Goal: Task Accomplishment & Management: Complete application form

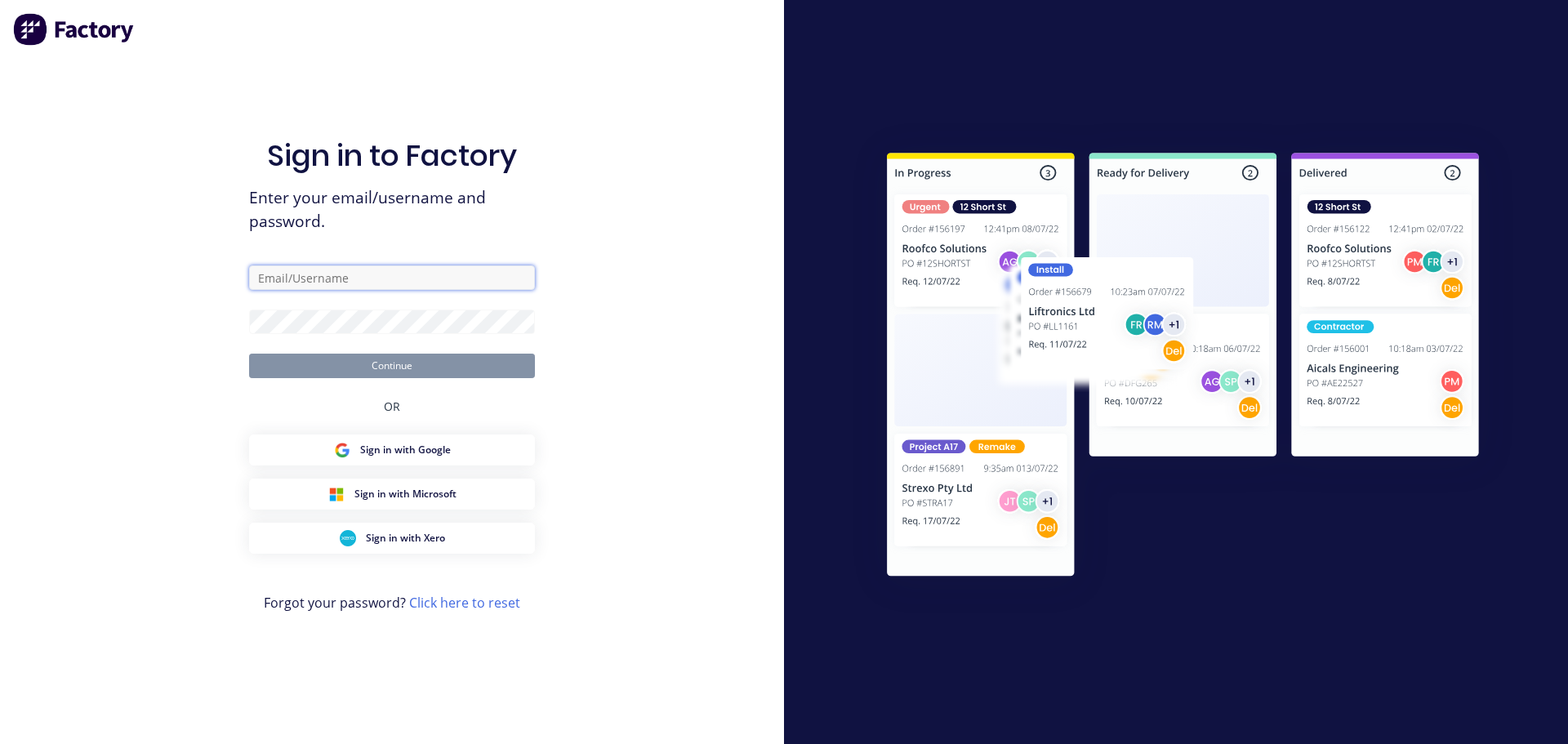
click at [365, 269] on input "text" at bounding box center [392, 277] width 286 height 24
type input "[EMAIL_ADDRESS][DOMAIN_NAME]"
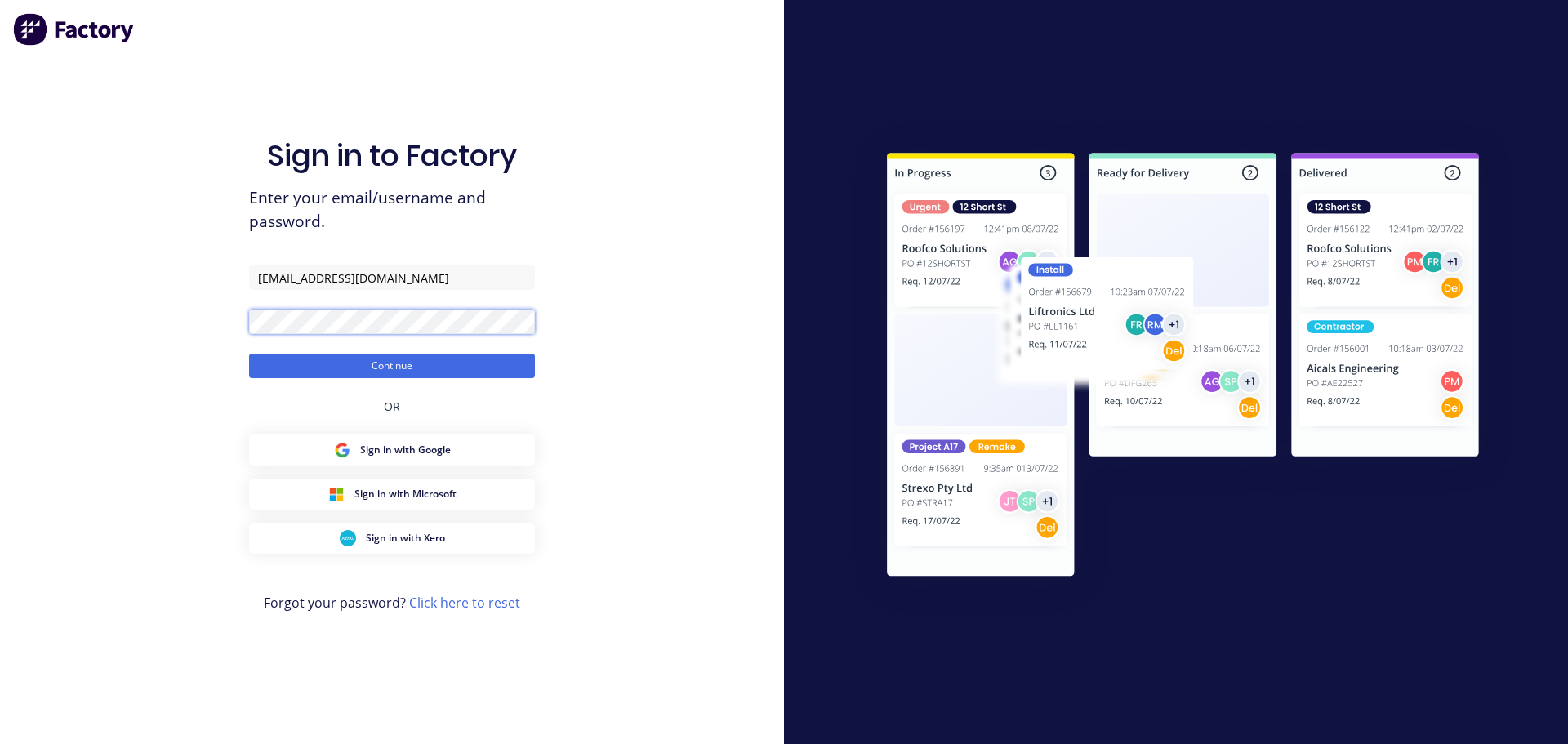
click at [249, 354] on button "Continue" at bounding box center [392, 366] width 286 height 24
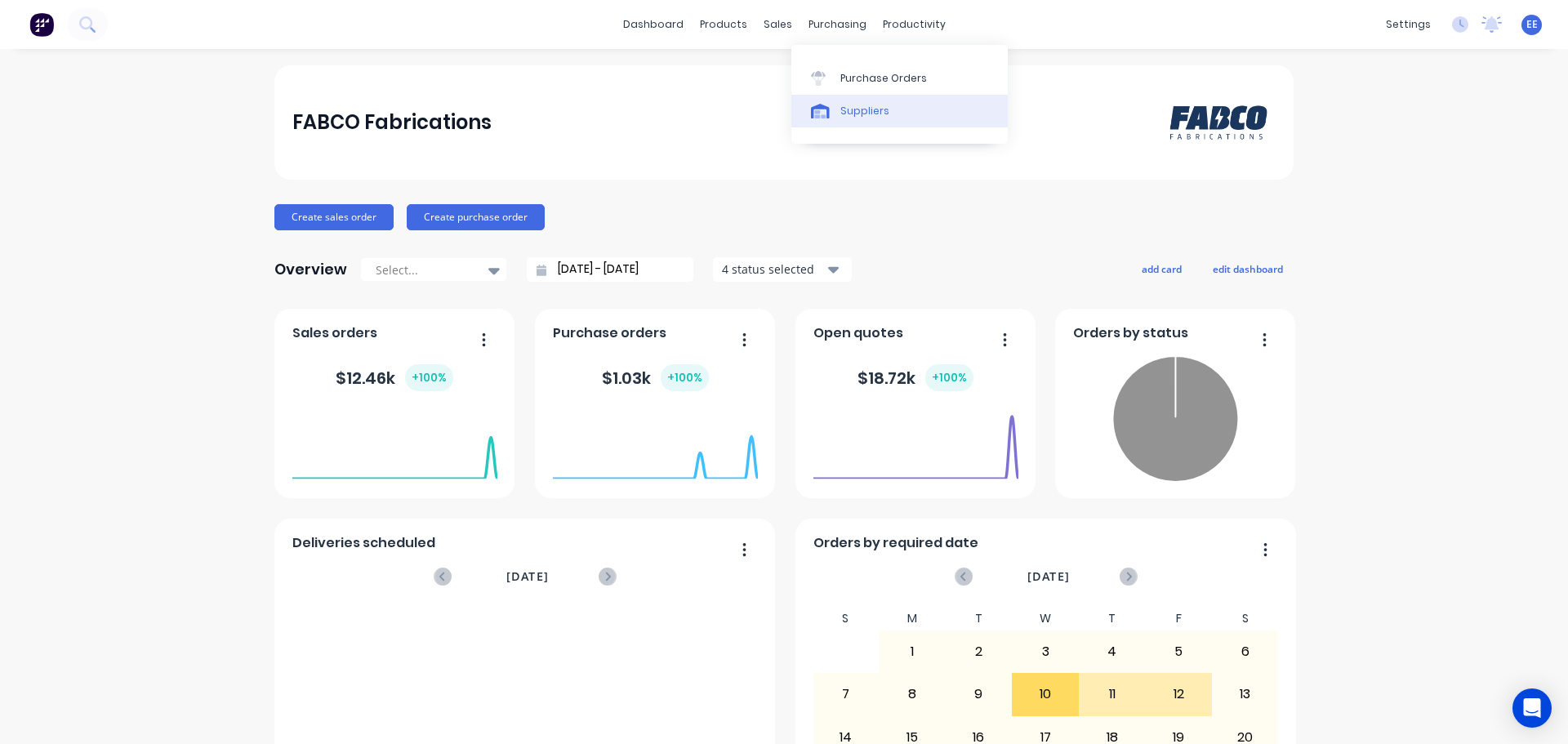
click at [836, 122] on link "Suppliers" at bounding box center [900, 111] width 216 height 33
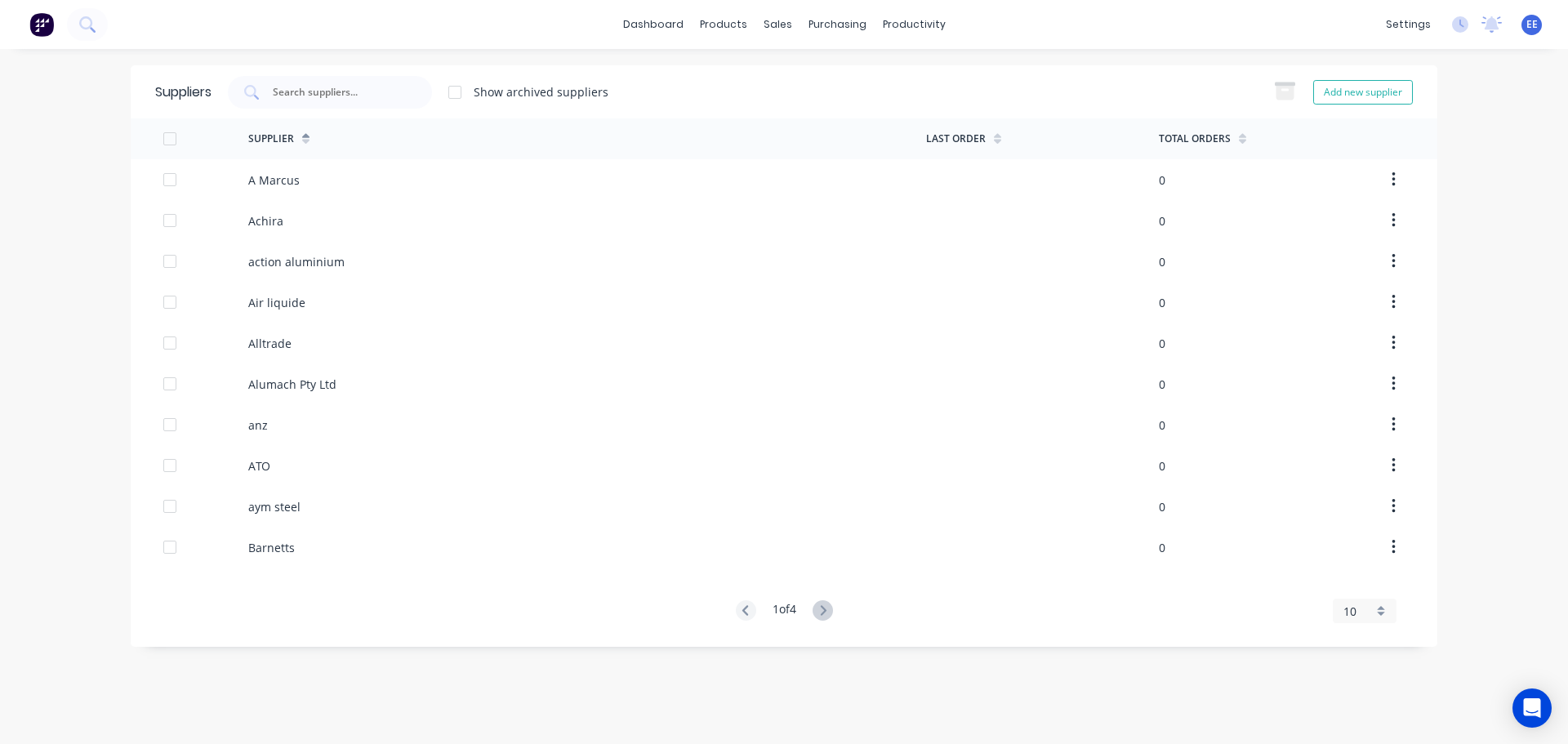
click at [1372, 610] on div "10" at bounding box center [1358, 611] width 30 height 17
click at [1366, 584] on div "35" at bounding box center [1364, 584] width 62 height 29
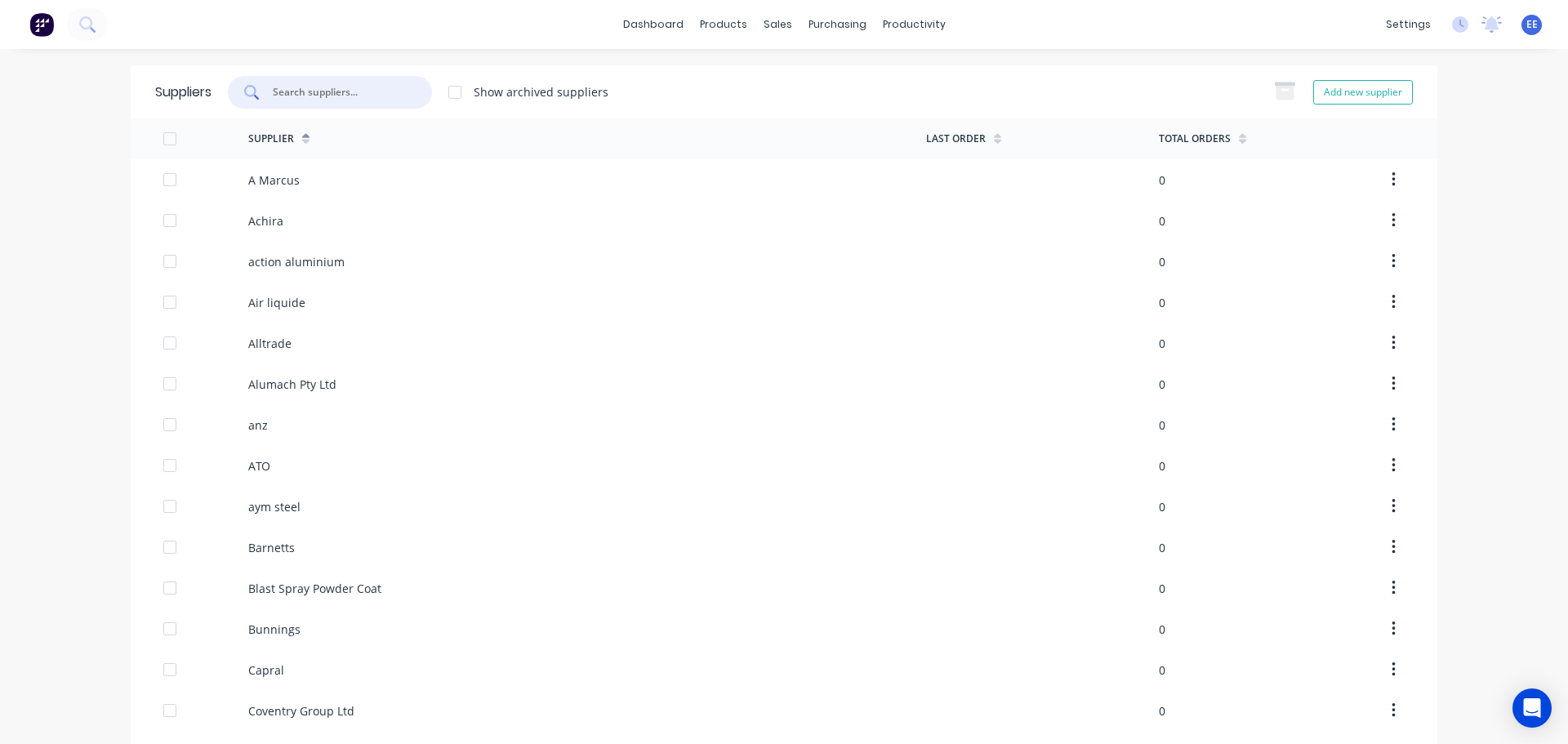
click at [334, 90] on input "text" at bounding box center [339, 92] width 136 height 16
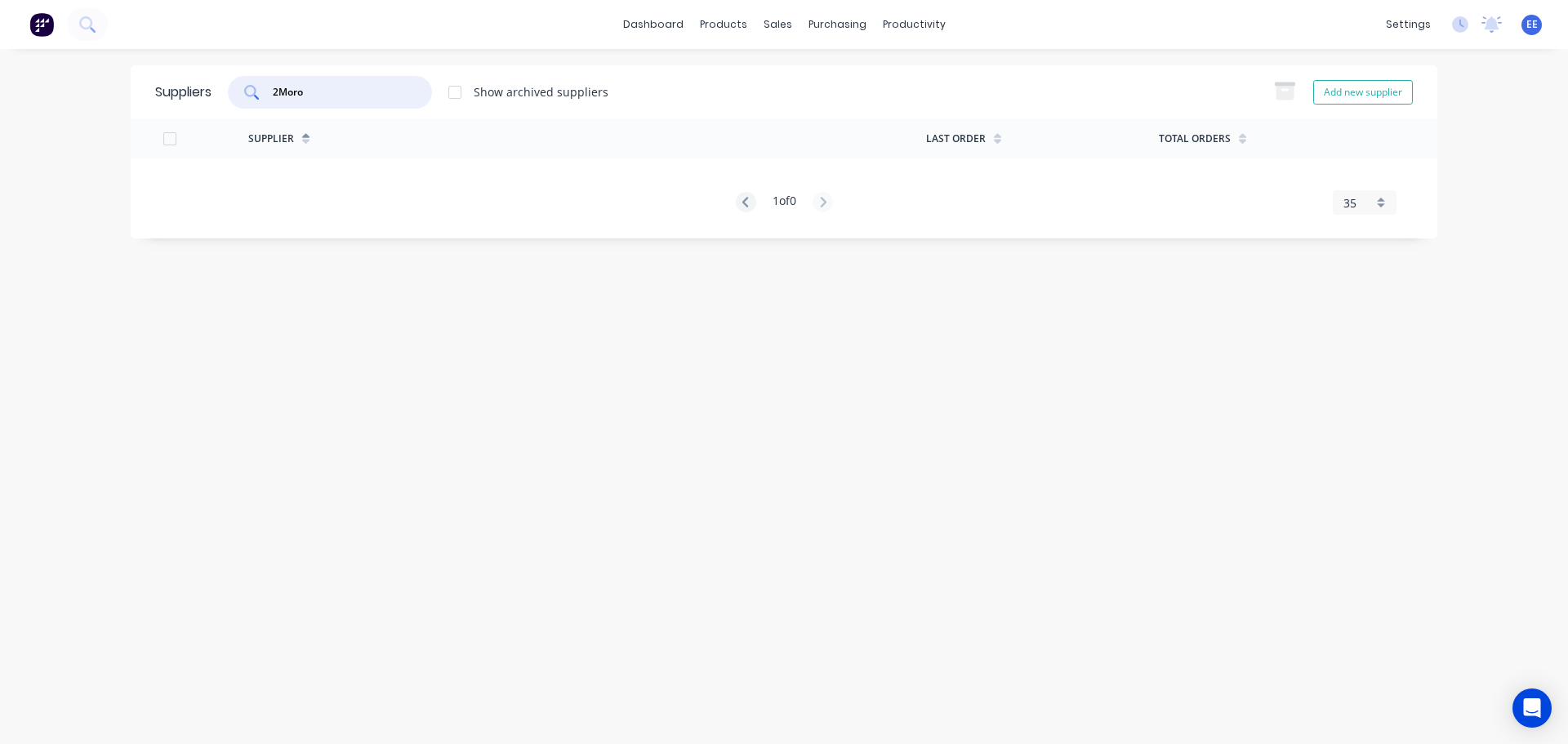
type input "2Moro"
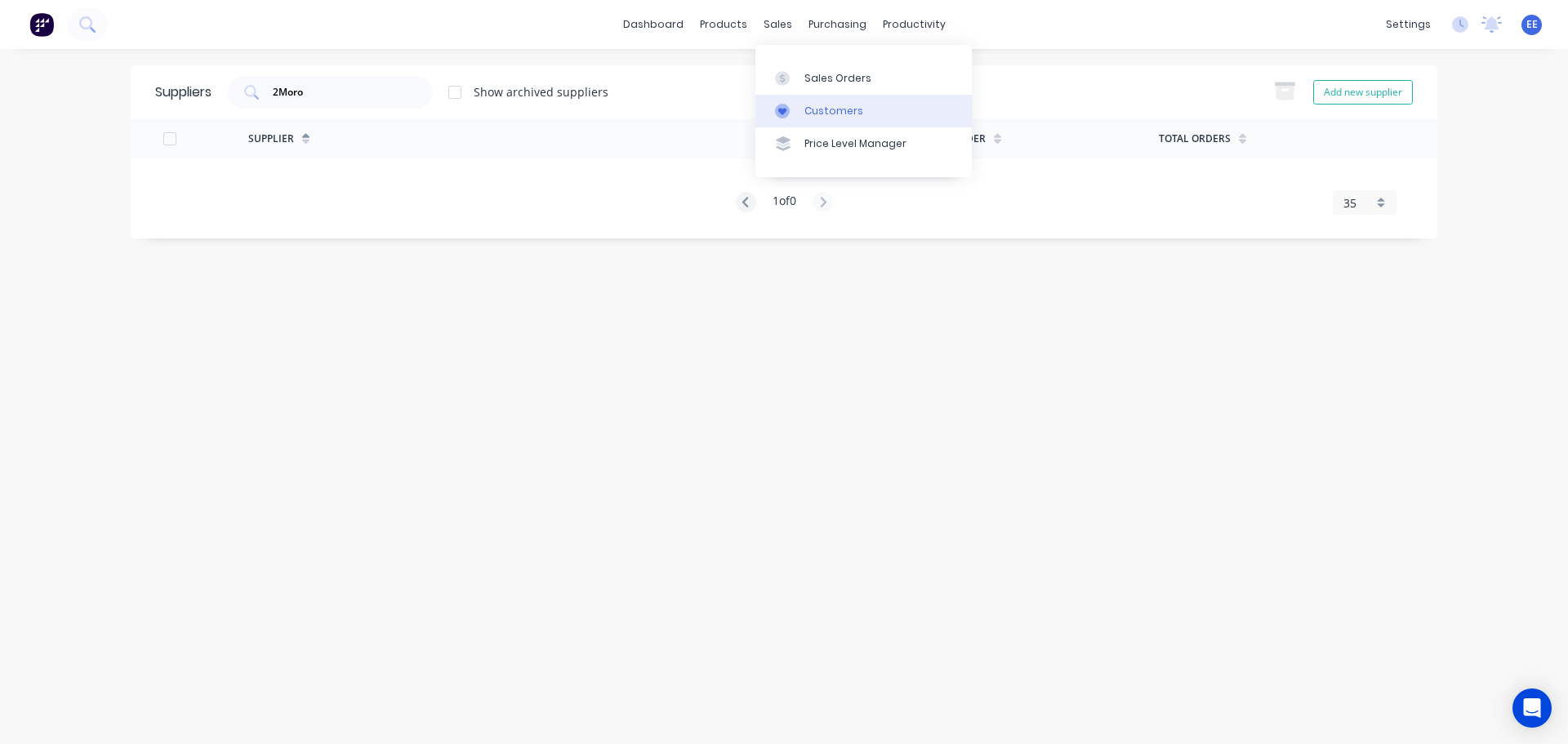
click at [790, 117] on div at bounding box center [787, 111] width 24 height 14
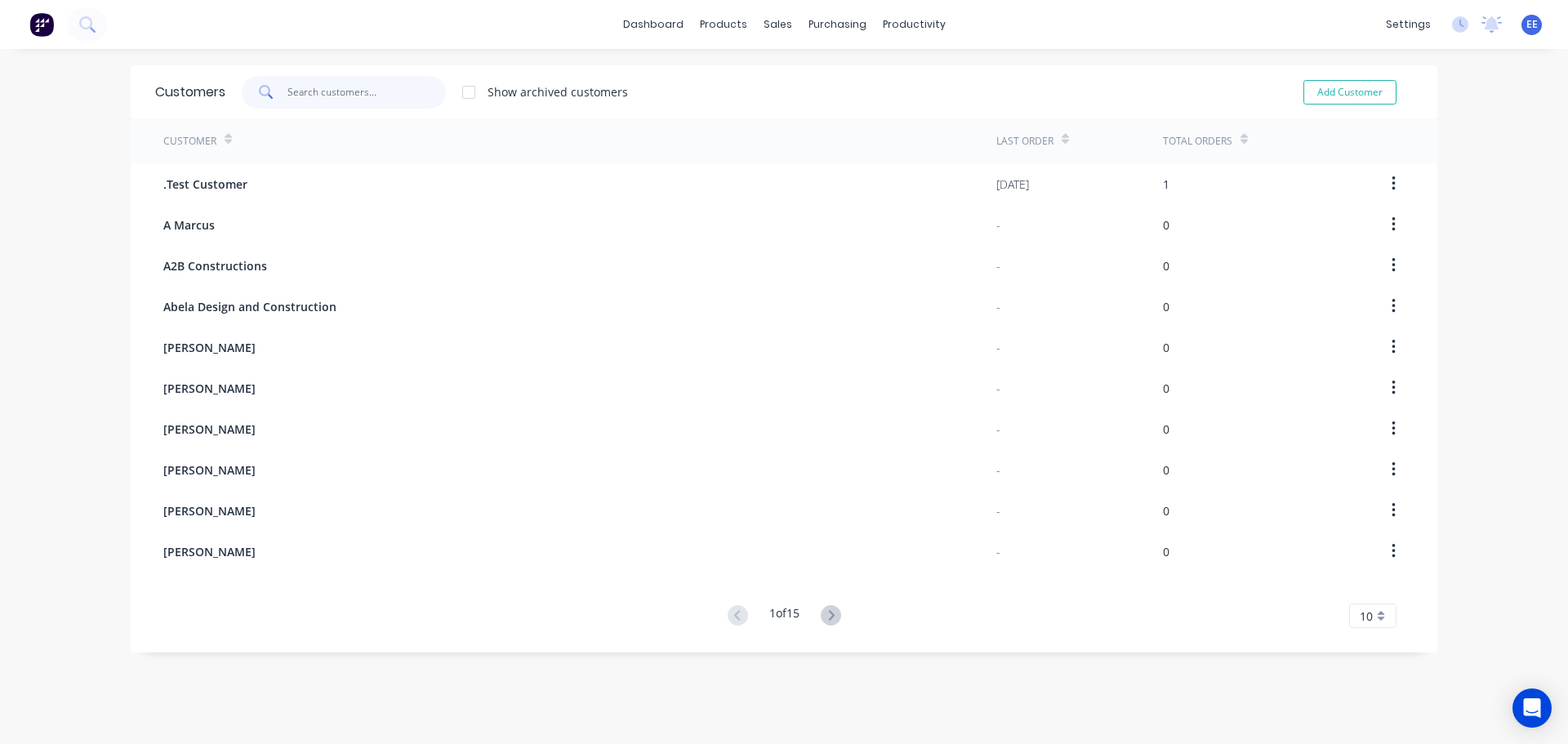
click at [314, 97] on input "text" at bounding box center [367, 92] width 160 height 33
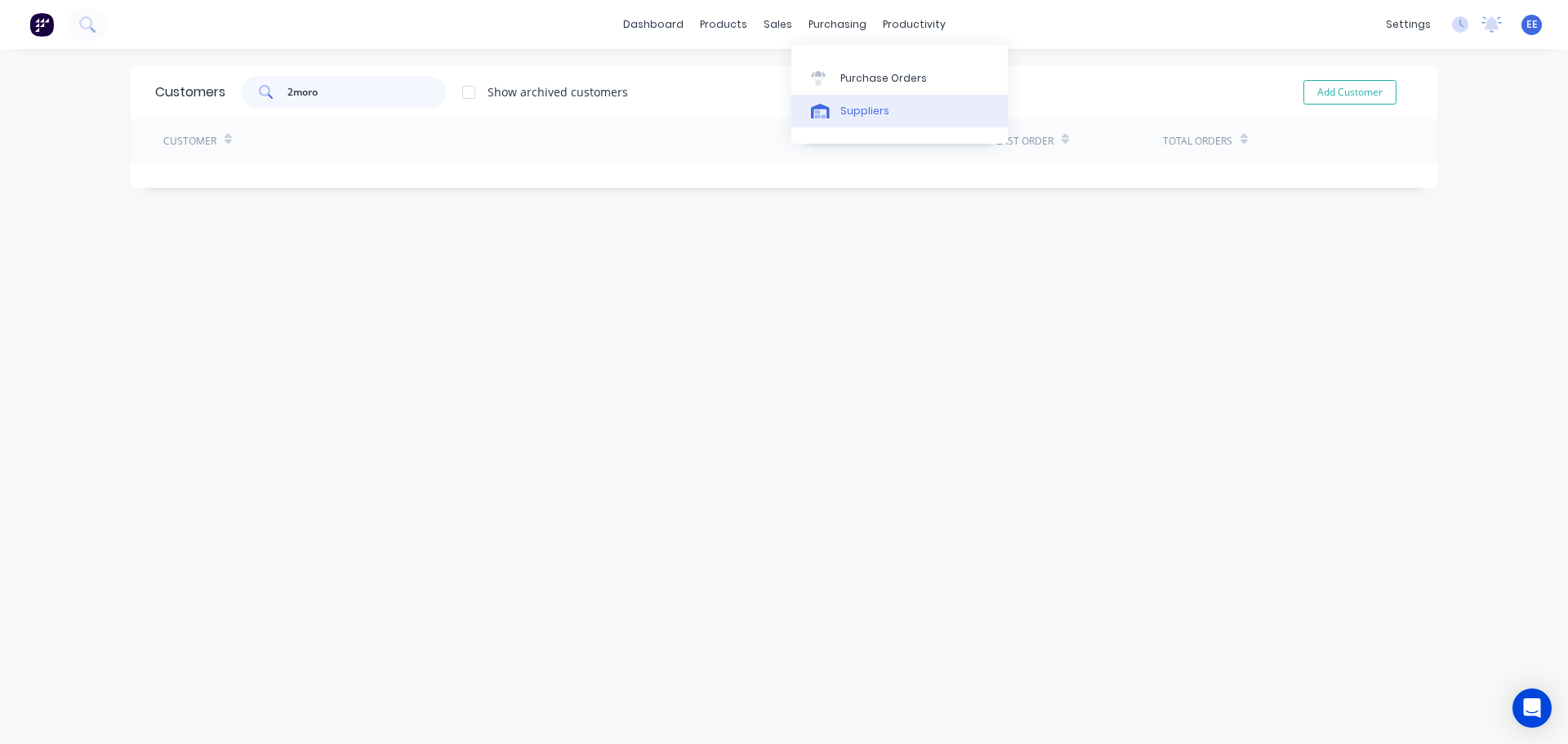
type input "2moro"
click at [836, 117] on link "Suppliers" at bounding box center [900, 111] width 216 height 33
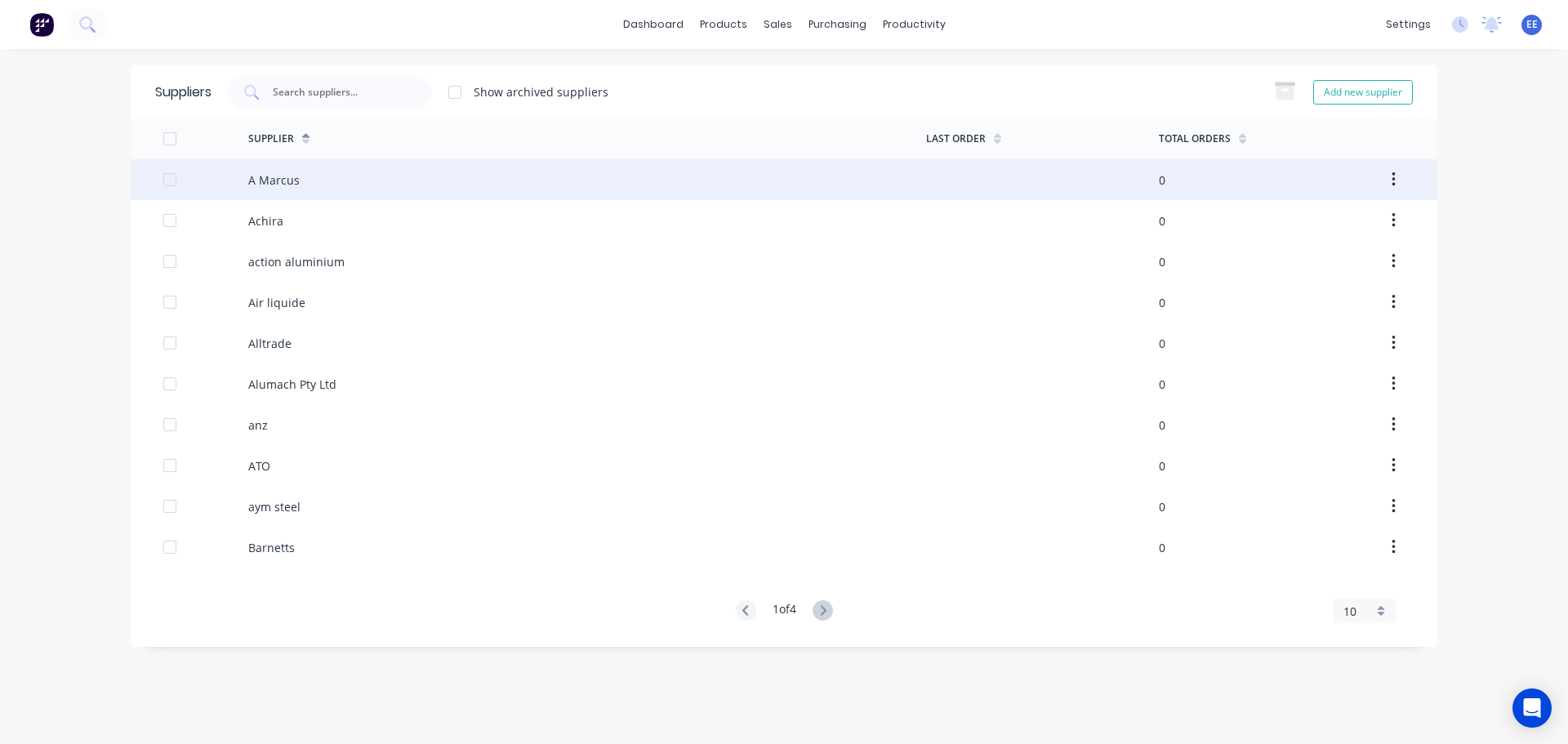
click at [350, 177] on div "A Marcus" at bounding box center [587, 180] width 678 height 41
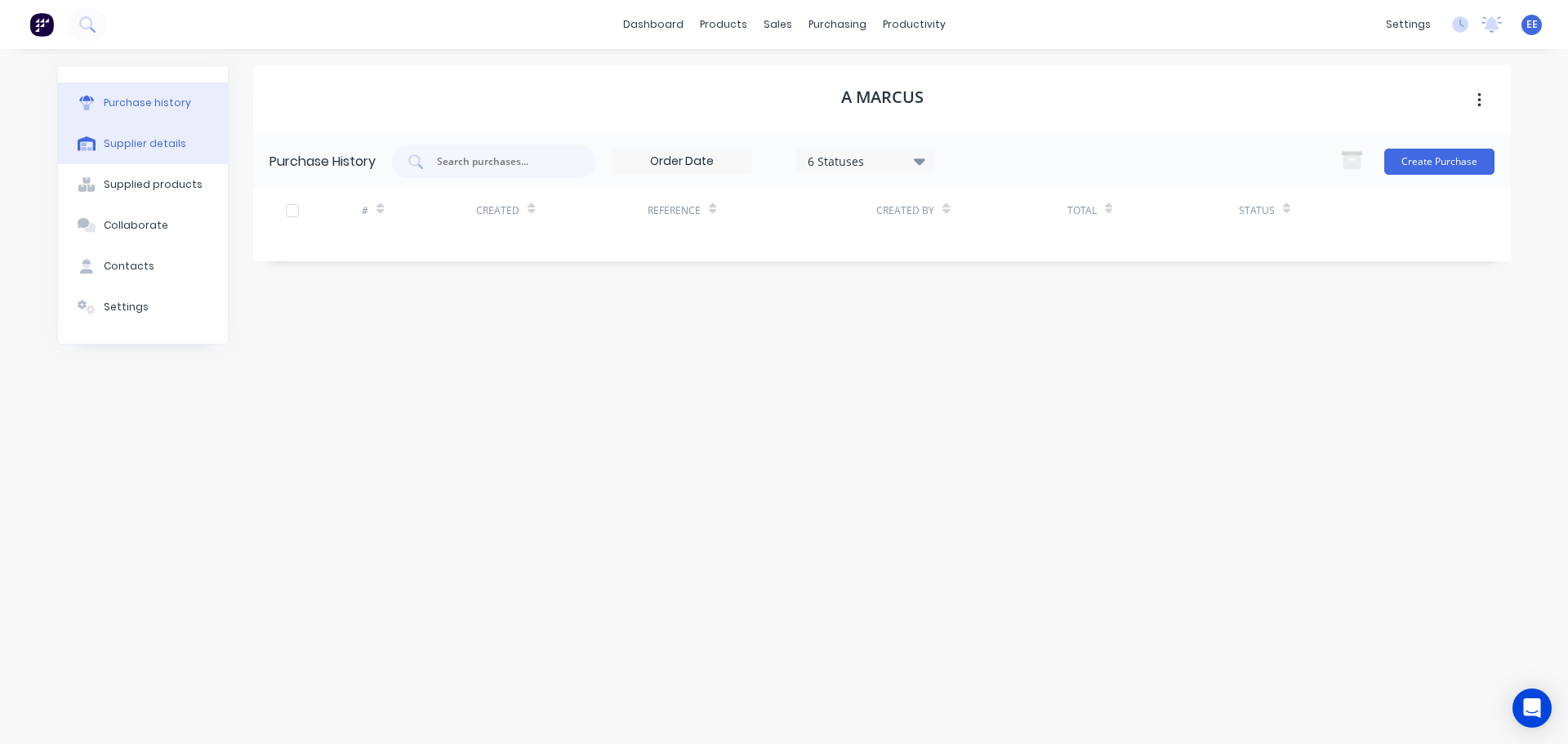
click at [145, 144] on div "Supplier details" at bounding box center [145, 143] width 83 height 14
select select "AU"
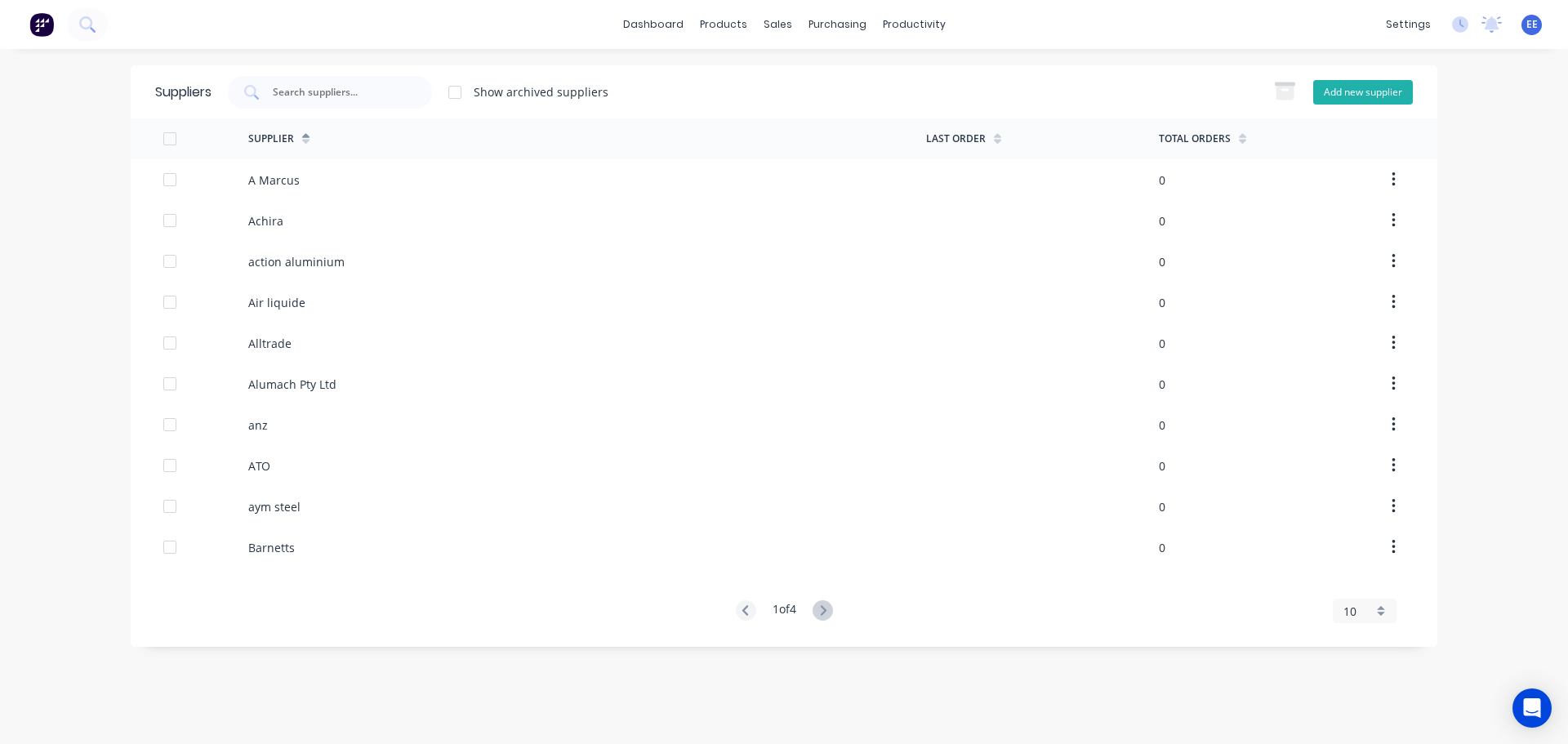
click at [1356, 93] on button "Add new supplier" at bounding box center [1364, 92] width 100 height 24
select select "AU"
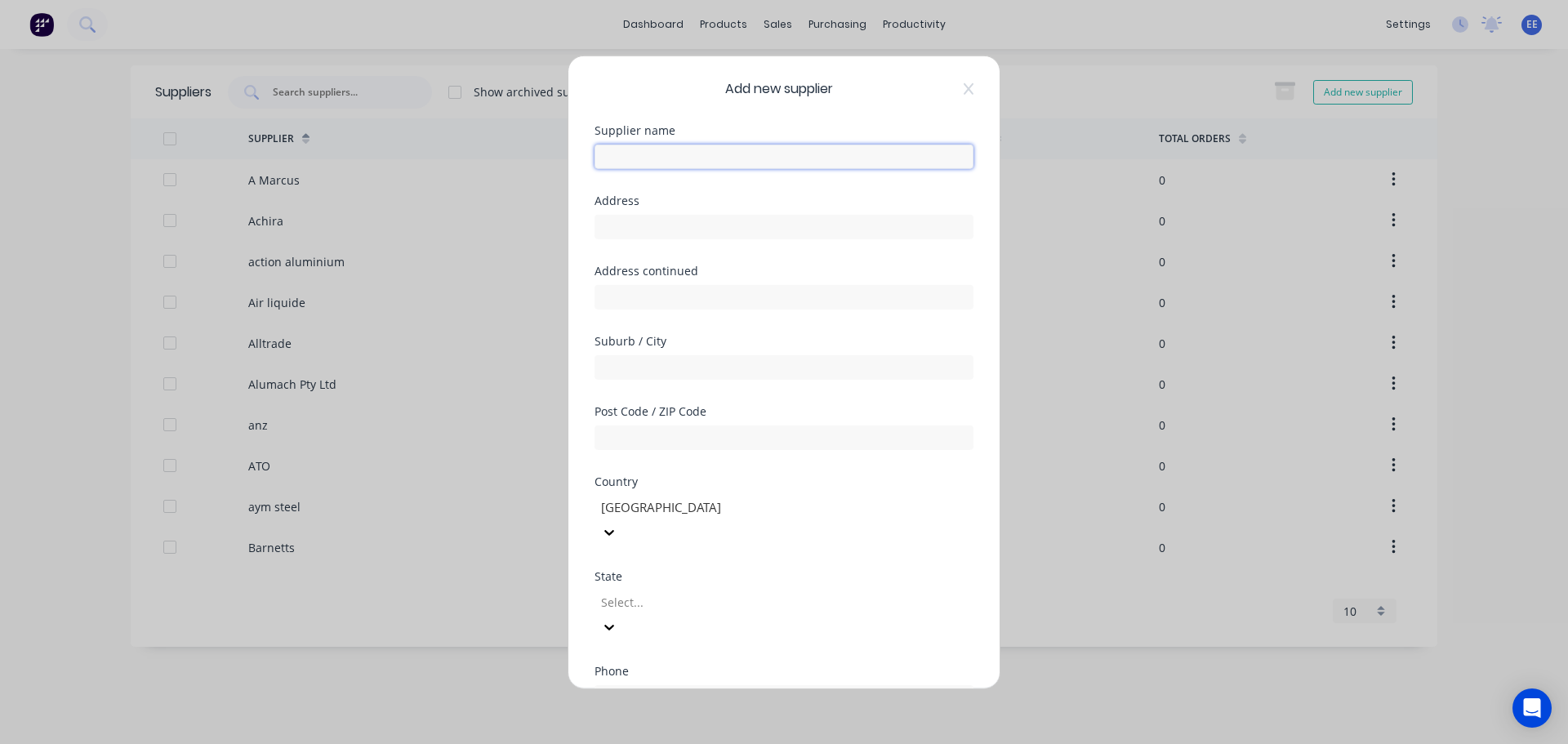
click at [630, 160] on input "text" at bounding box center [784, 155] width 379 height 24
click at [638, 166] on input "text" at bounding box center [784, 155] width 379 height 24
paste input "2Moro Group"
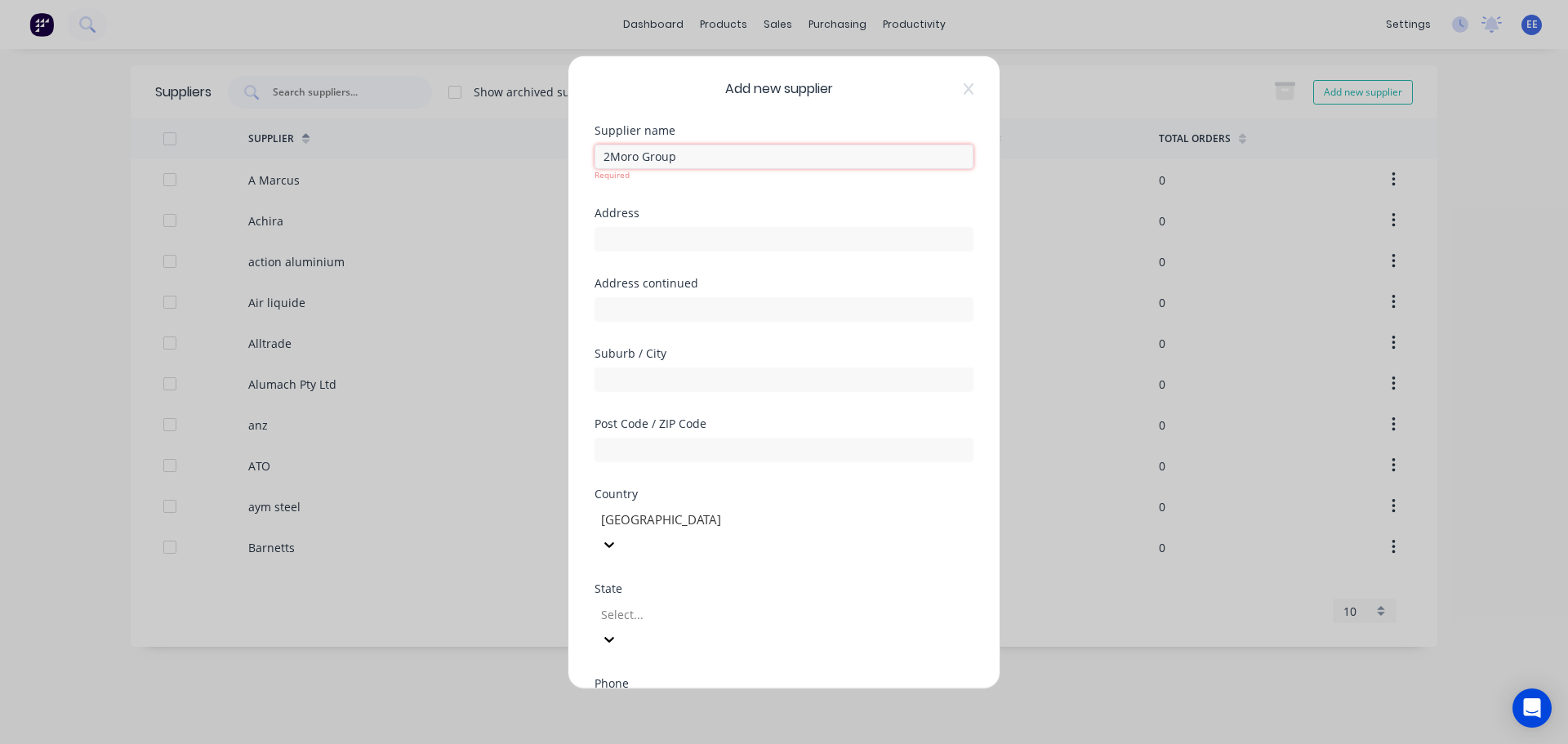
type input "2Moro Group"
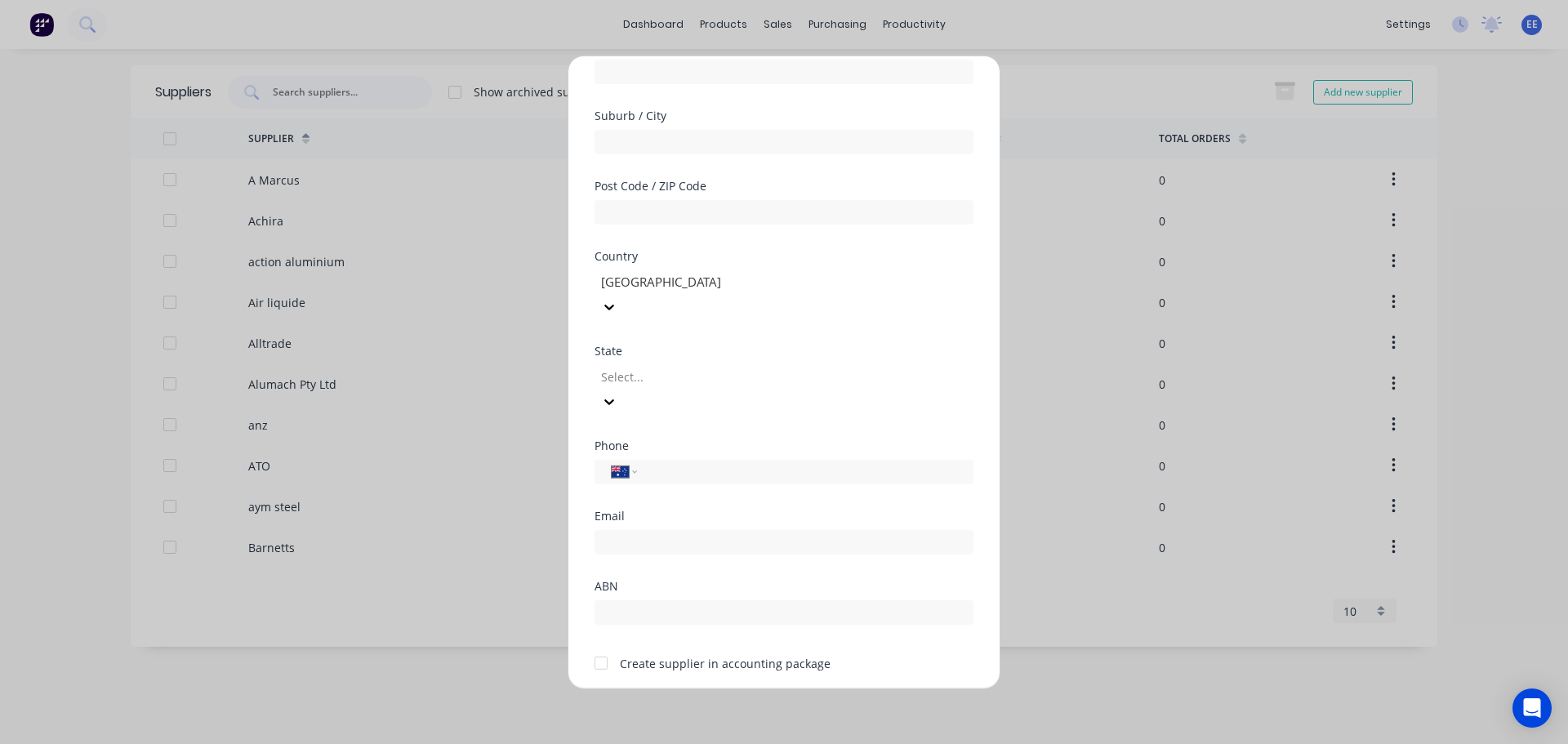
scroll to position [235, 0]
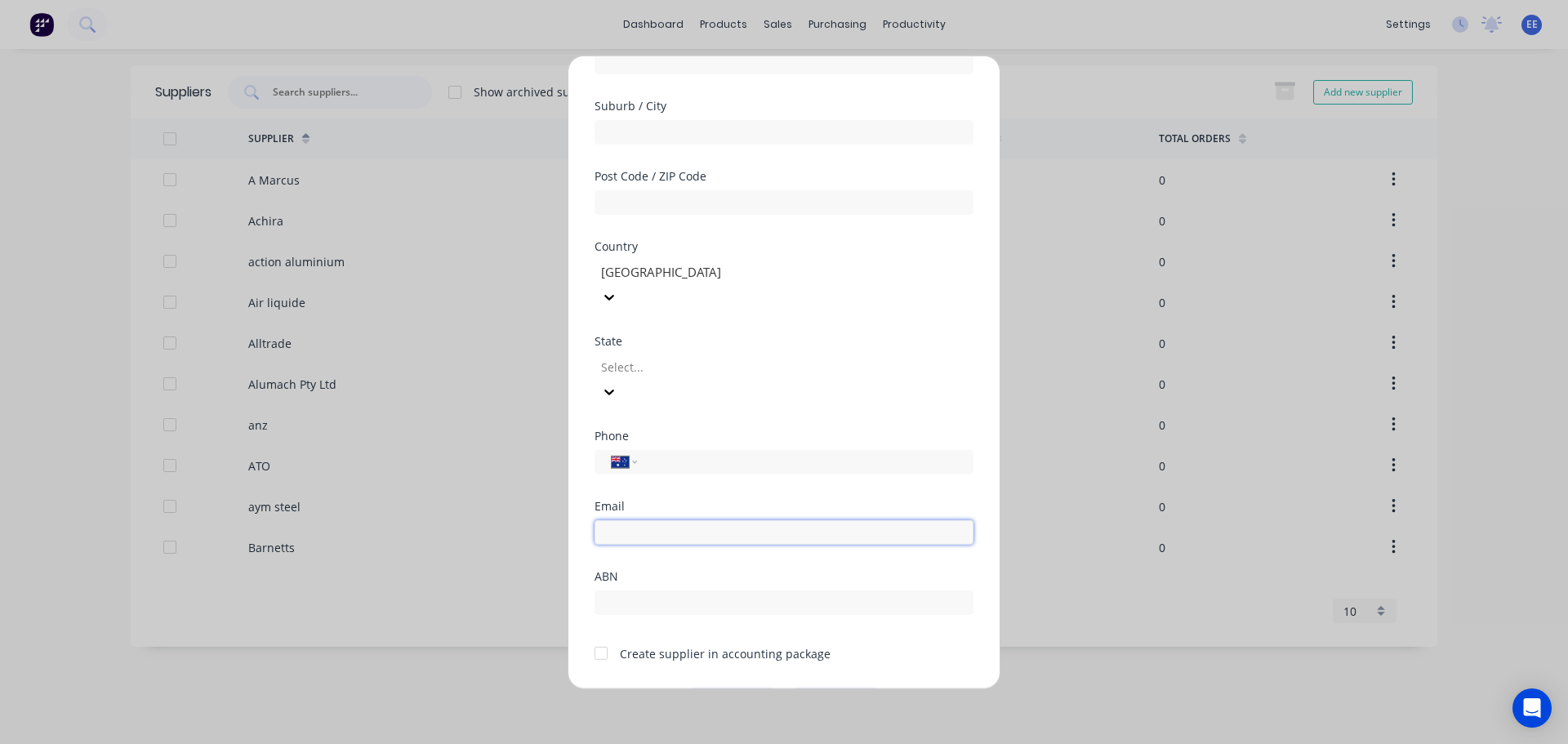
click at [628, 519] on input "email" at bounding box center [784, 531] width 379 height 24
paste input "luca.perna@2morogroup.com.au"
type input "luca.perna@2morogroup.com.au"
click at [604, 637] on div at bounding box center [601, 653] width 33 height 33
click at [728, 687] on button "Save" at bounding box center [732, 700] width 90 height 26
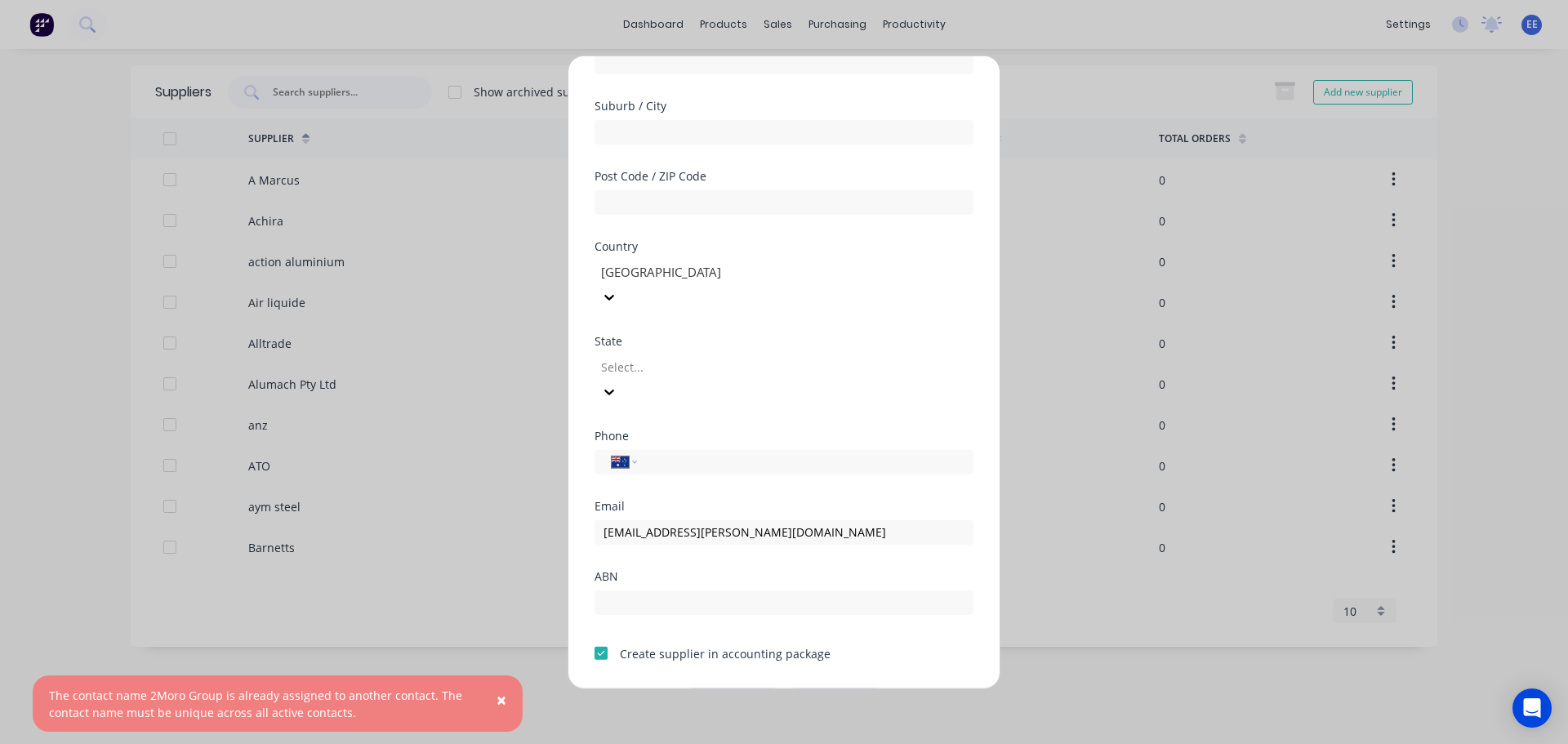
click at [716, 687] on button "Save" at bounding box center [732, 700] width 90 height 26
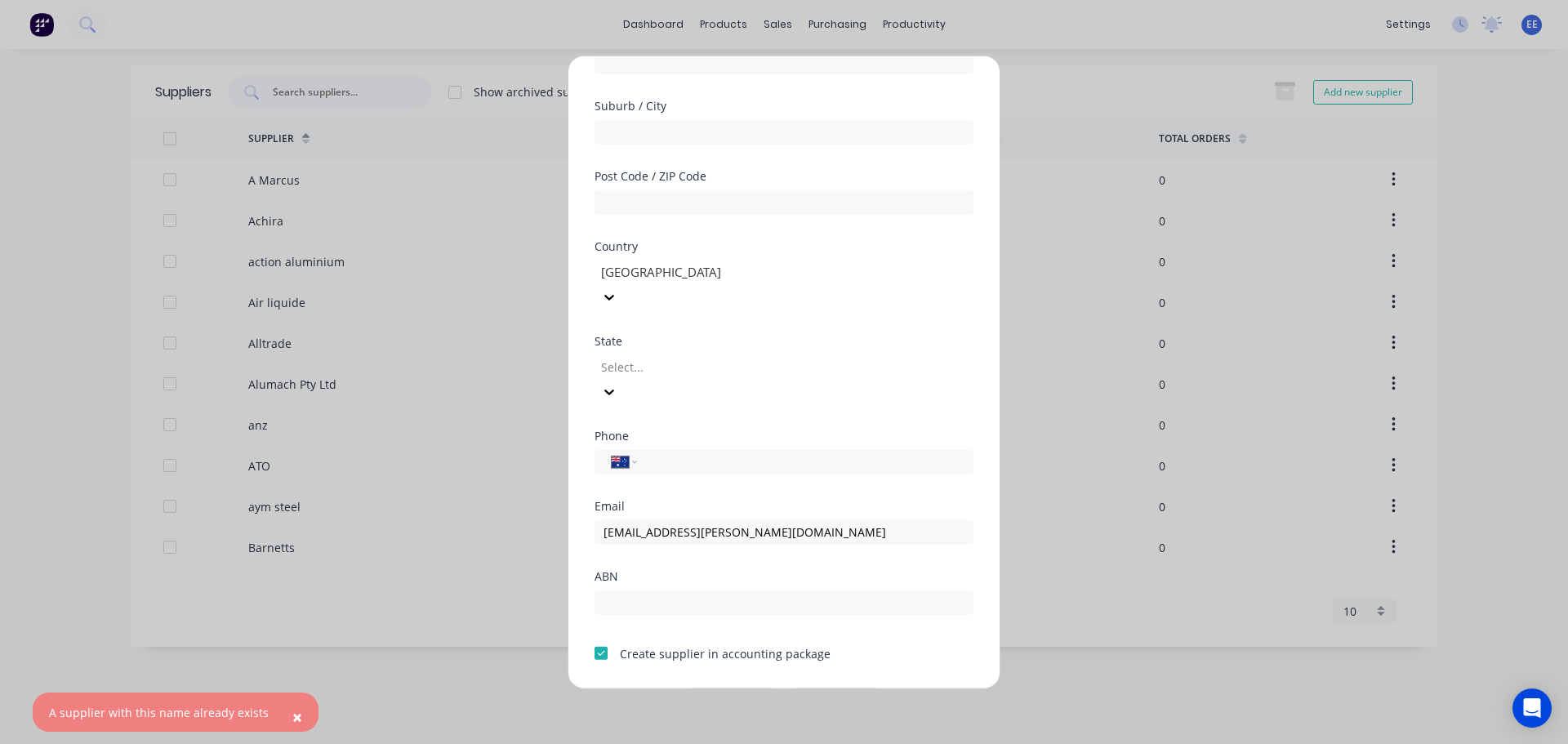
click at [831, 687] on button "Cancel" at bounding box center [836, 700] width 90 height 26
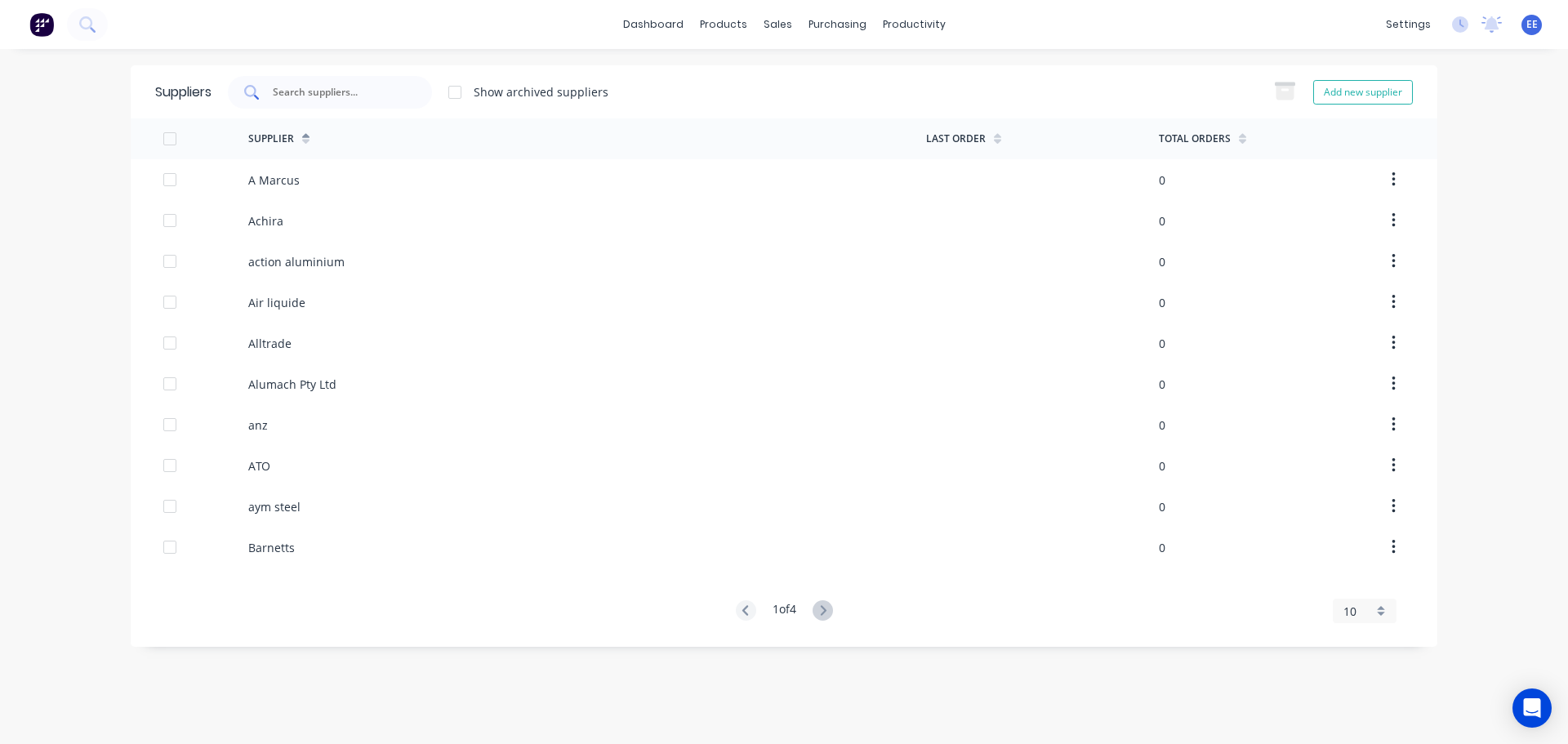
click at [314, 93] on input "text" at bounding box center [339, 92] width 136 height 16
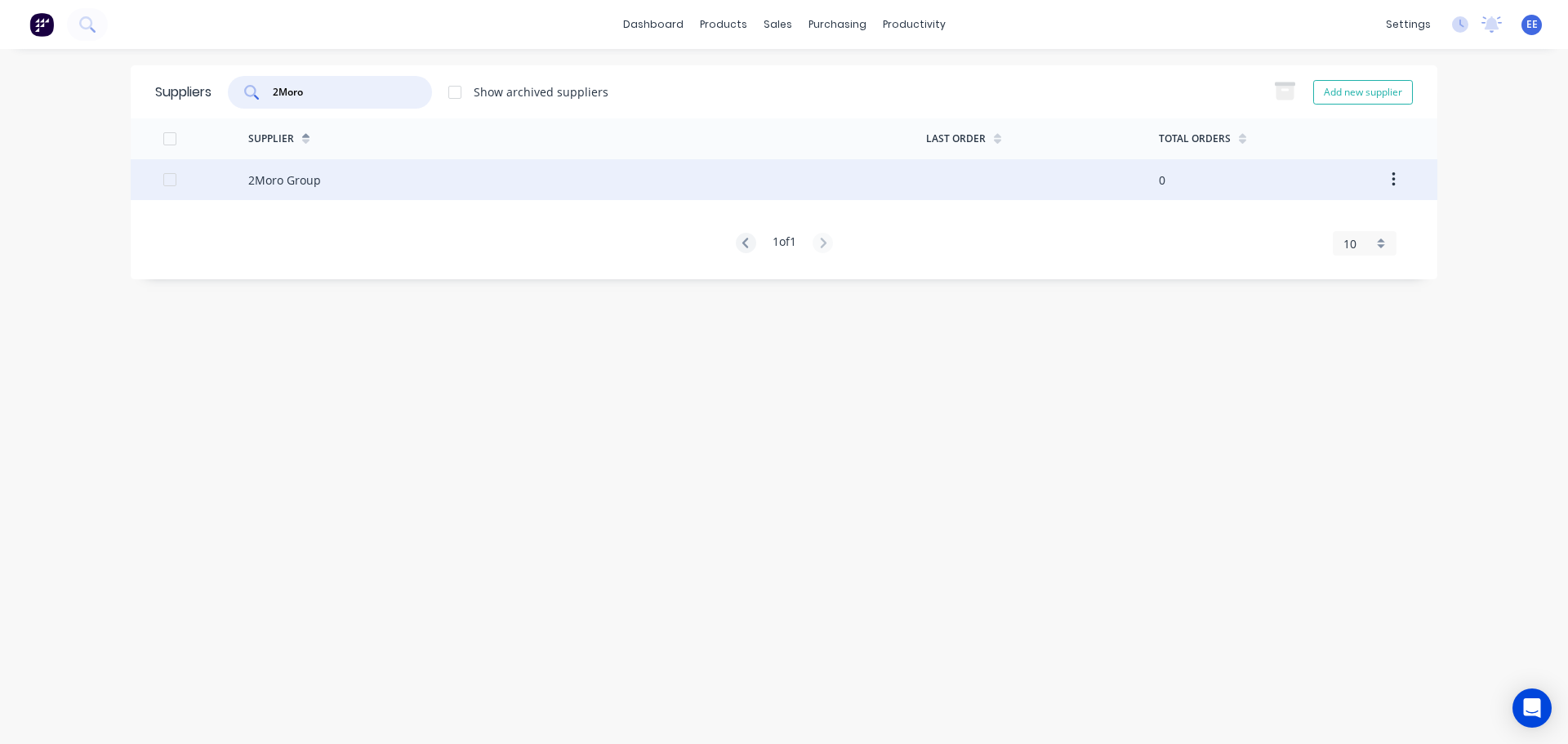
type input "2Moro"
click at [278, 182] on div "2Moro Group" at bounding box center [285, 180] width 73 height 17
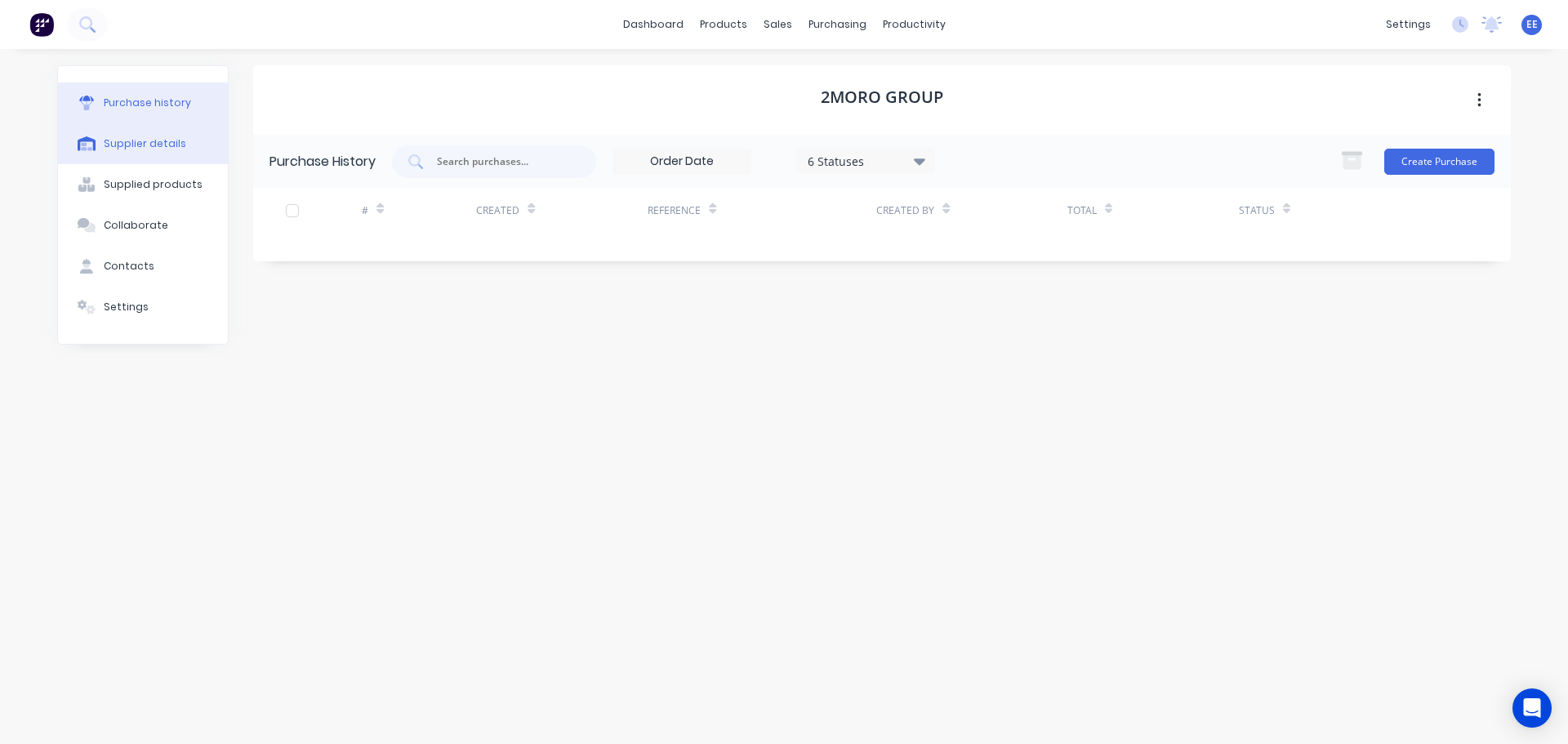
click at [145, 139] on div "Supplier details" at bounding box center [145, 143] width 83 height 14
select select "AU"
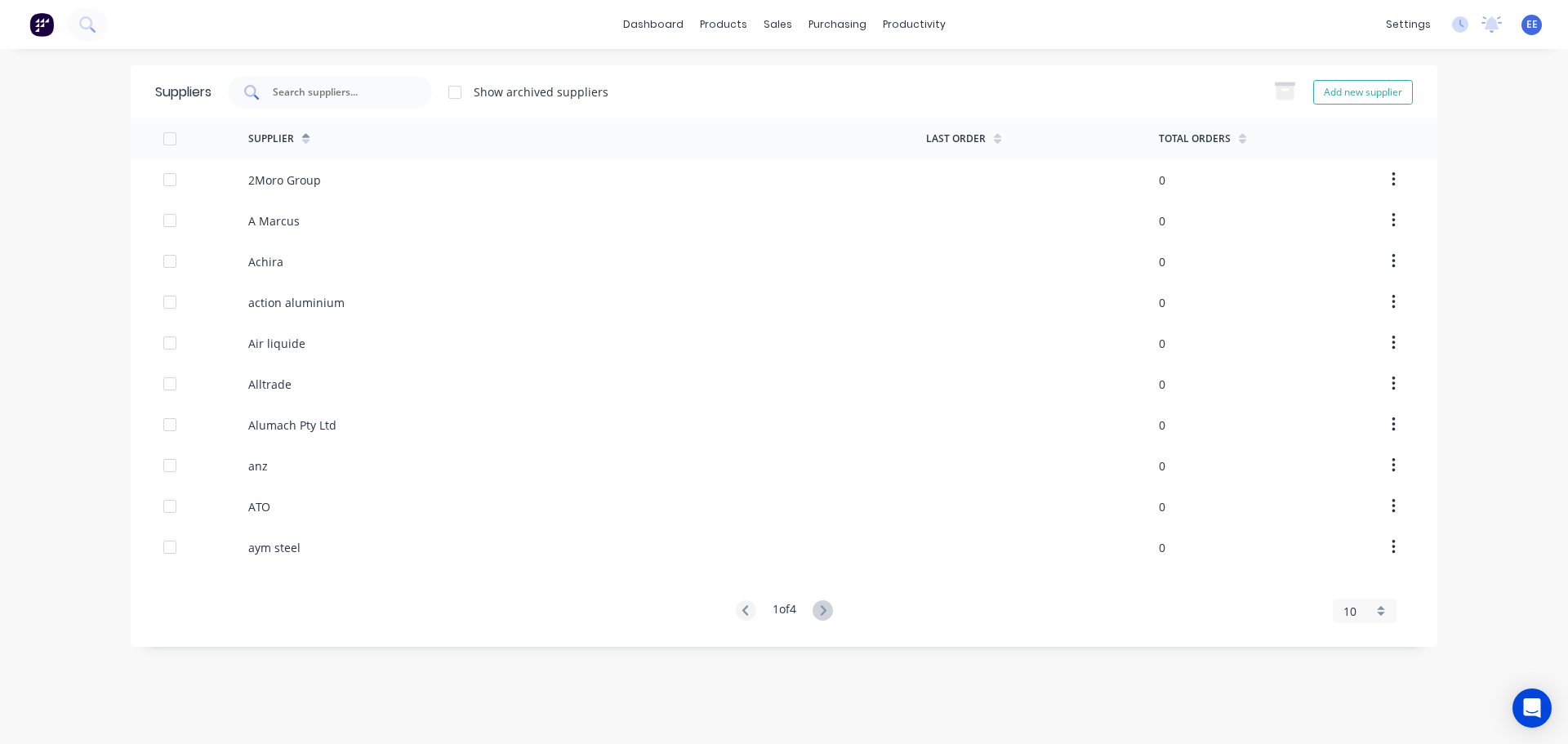
click at [323, 83] on div at bounding box center [330, 92] width 204 height 33
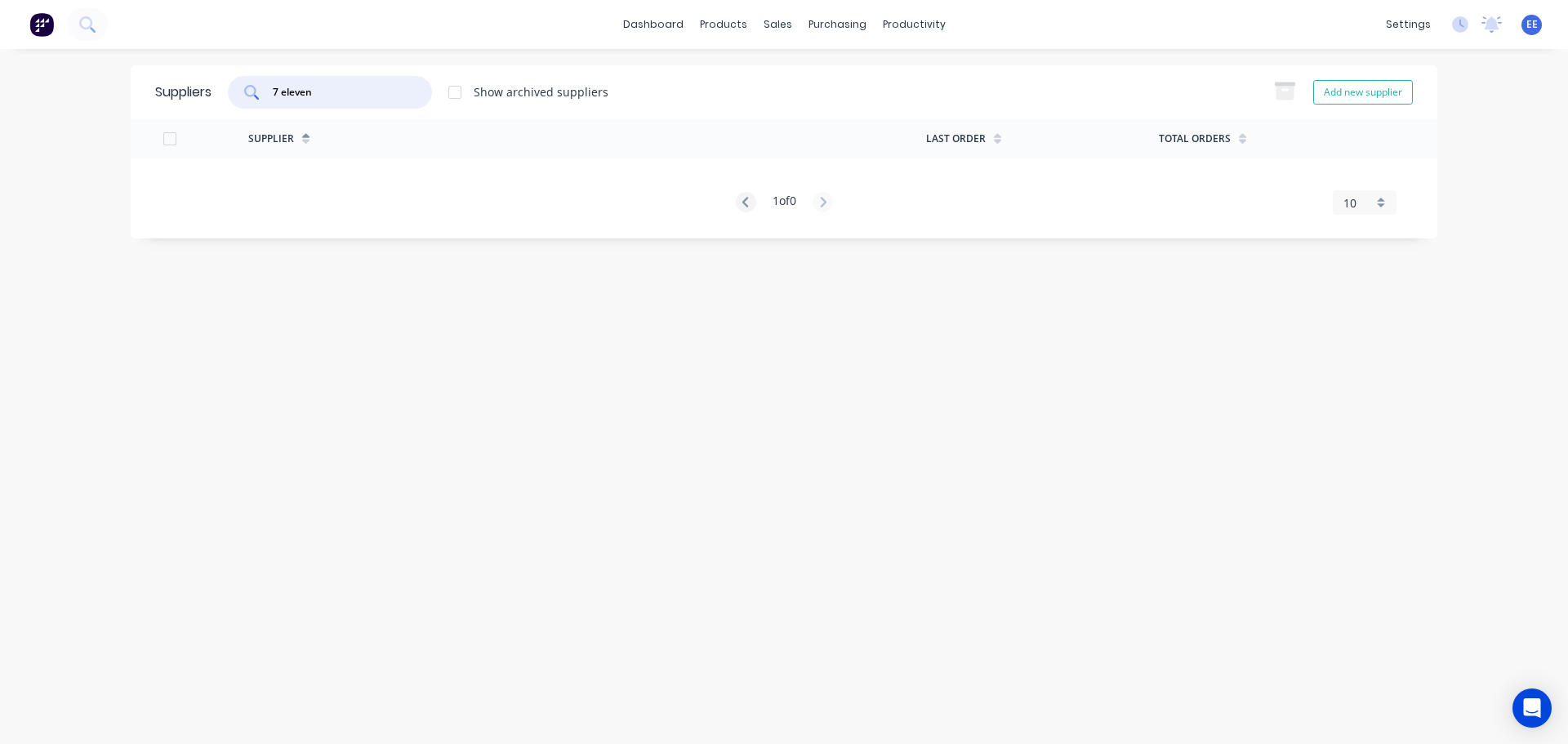
type input "7 eleven"
click at [1365, 95] on button "Add new supplier" at bounding box center [1364, 92] width 100 height 24
select select "AU"
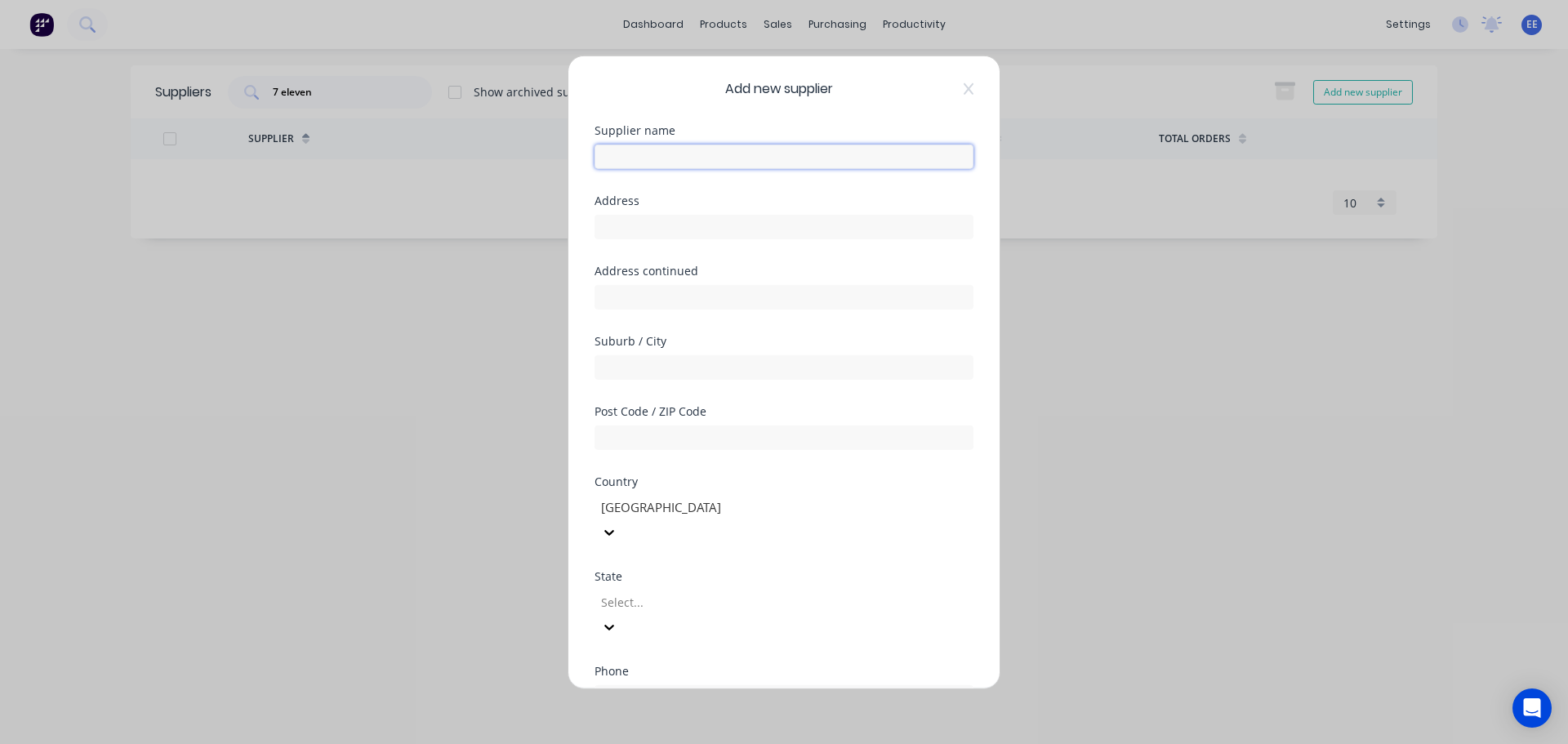
click at [667, 157] on input "text" at bounding box center [784, 155] width 379 height 24
click at [656, 150] on input "text" at bounding box center [784, 155] width 379 height 24
paste input "7 eleven"
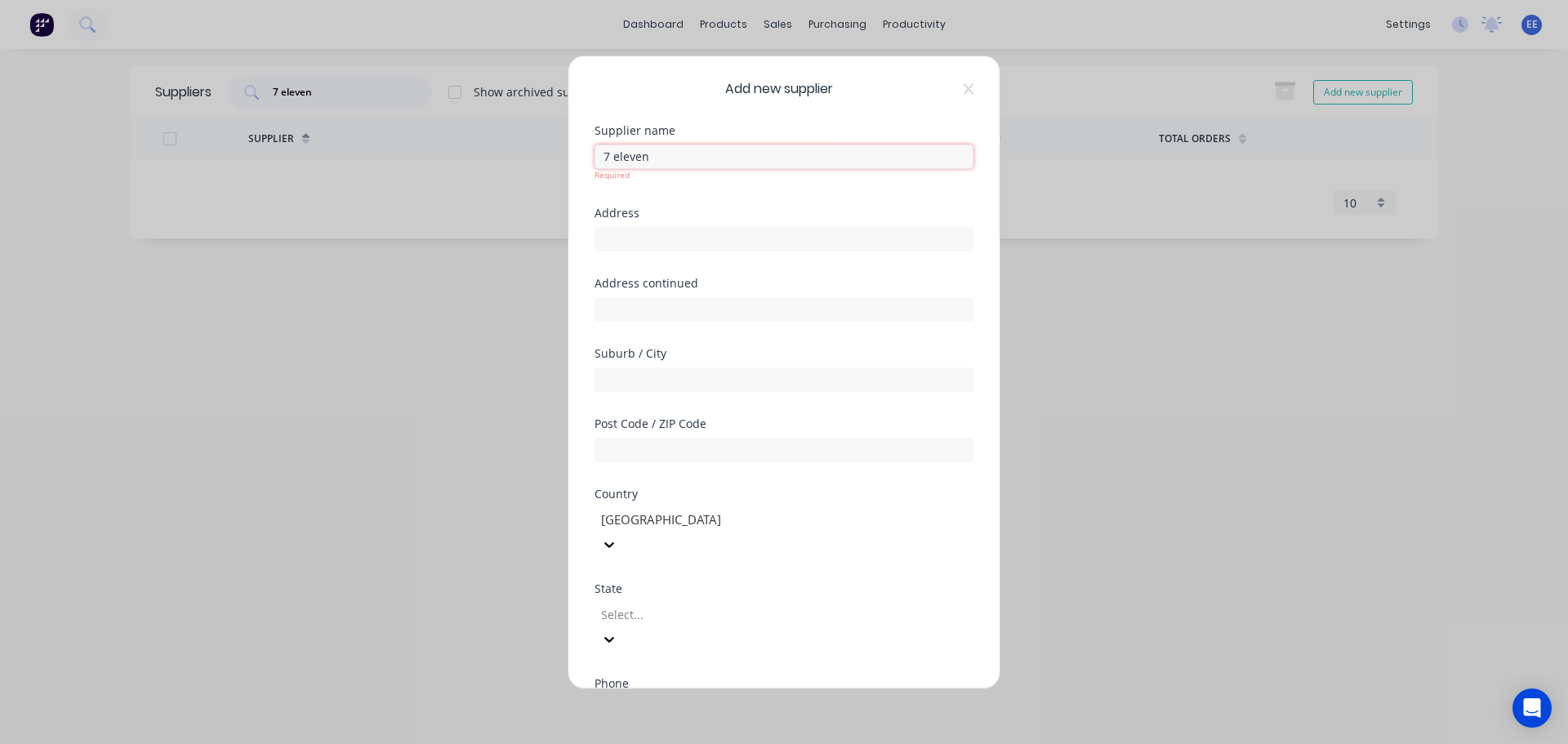
type input "7 eleven"
click at [971, 559] on div "Add new supplier Supplier name 7 eleven Required Address Address continued Subu…" at bounding box center [784, 372] width 432 height 632
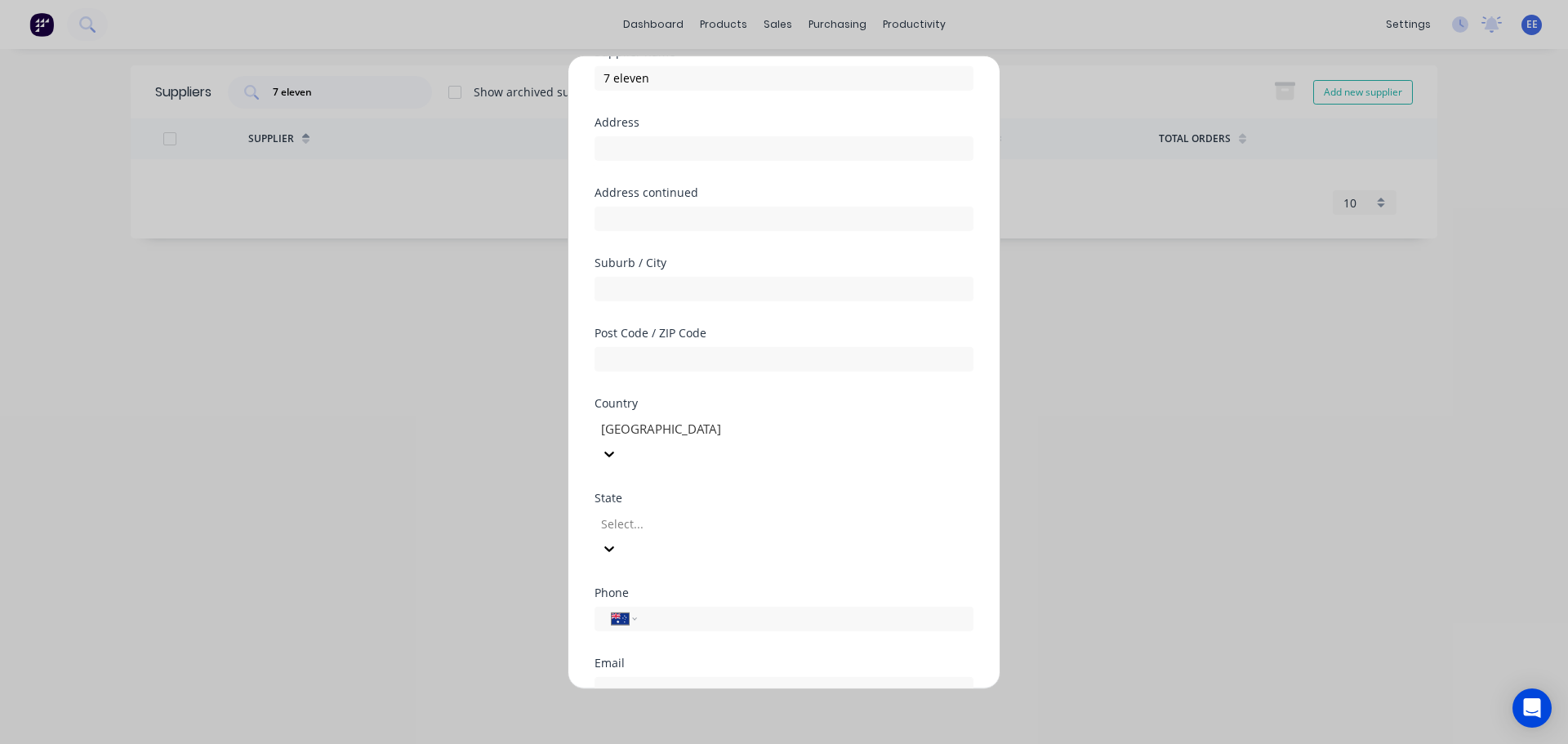
scroll to position [235, 0]
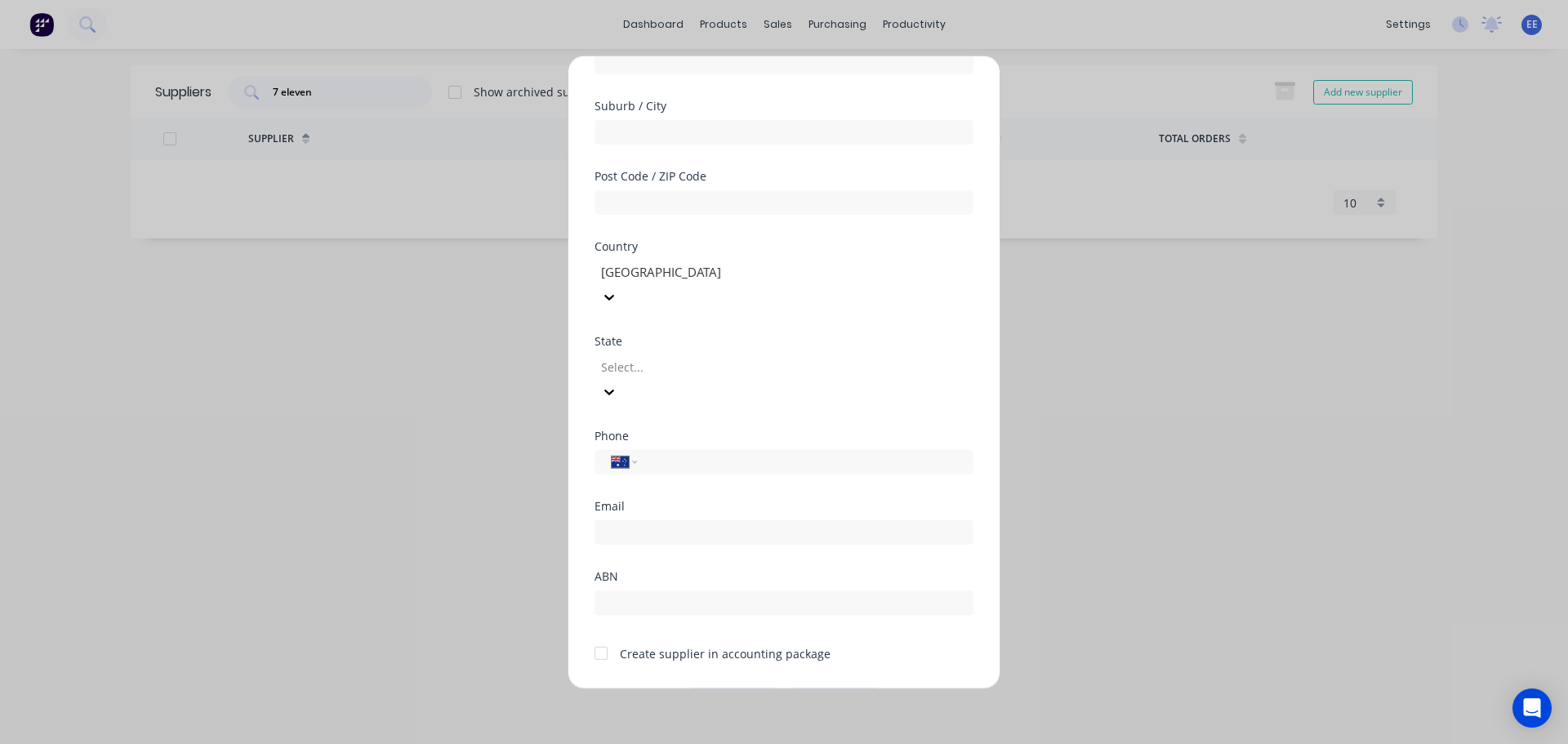
click at [605, 637] on div at bounding box center [601, 653] width 33 height 33
click at [713, 687] on button "Save" at bounding box center [732, 700] width 90 height 26
click at [840, 687] on button "Cancel" at bounding box center [836, 700] width 90 height 26
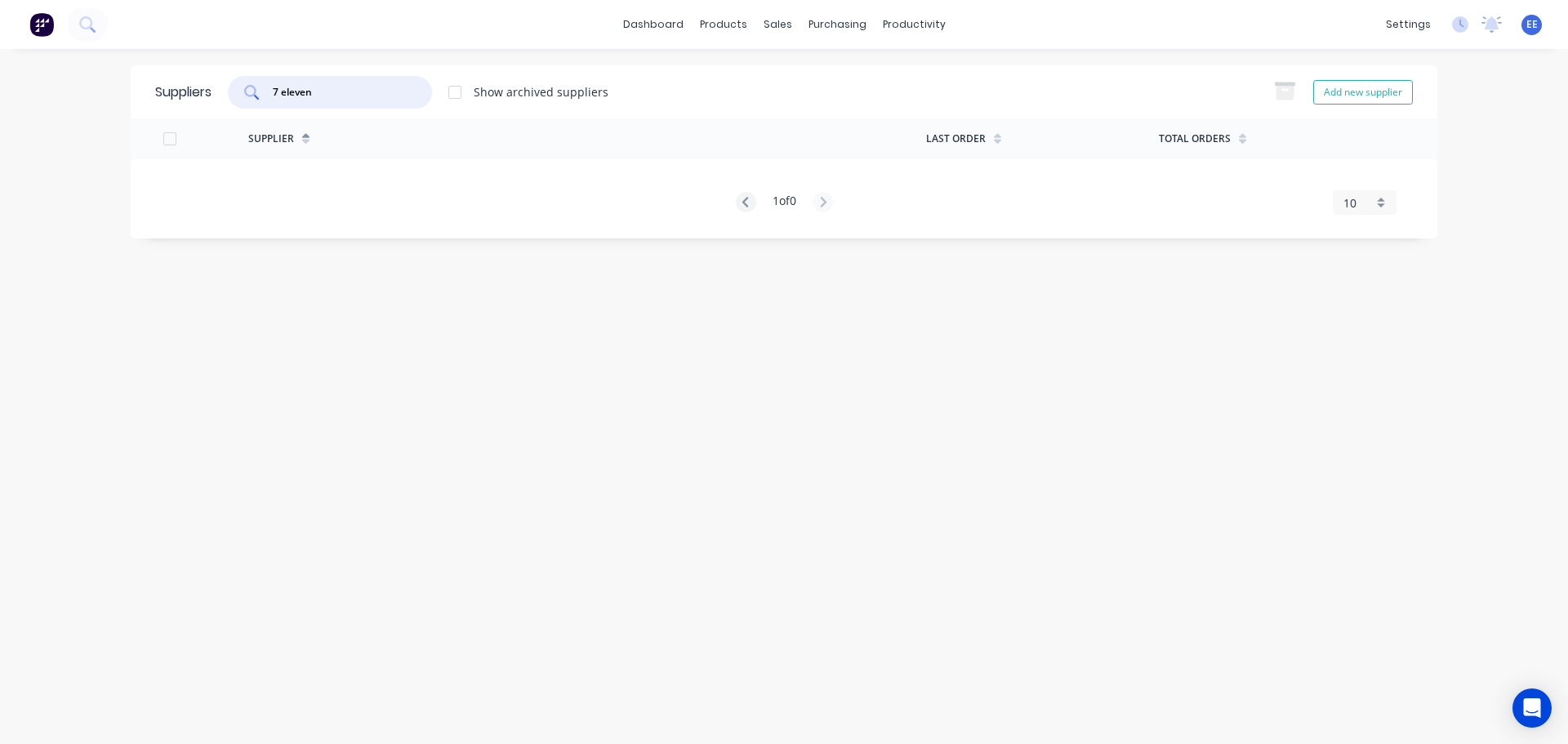
click at [331, 96] on input "7 eleven" at bounding box center [339, 92] width 136 height 16
click at [455, 88] on div at bounding box center [455, 92] width 33 height 33
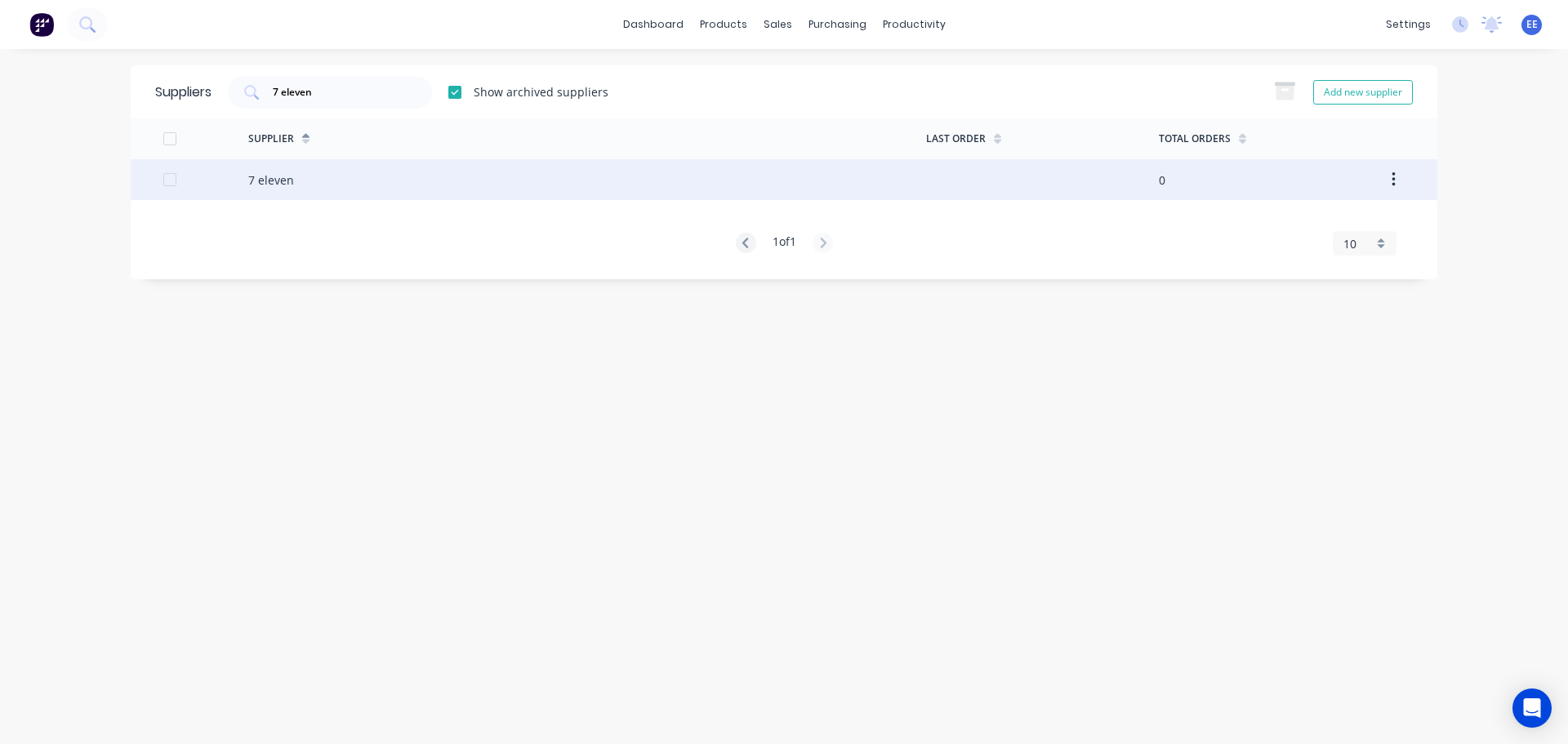
click at [257, 185] on div "7 eleven" at bounding box center [271, 180] width 46 height 17
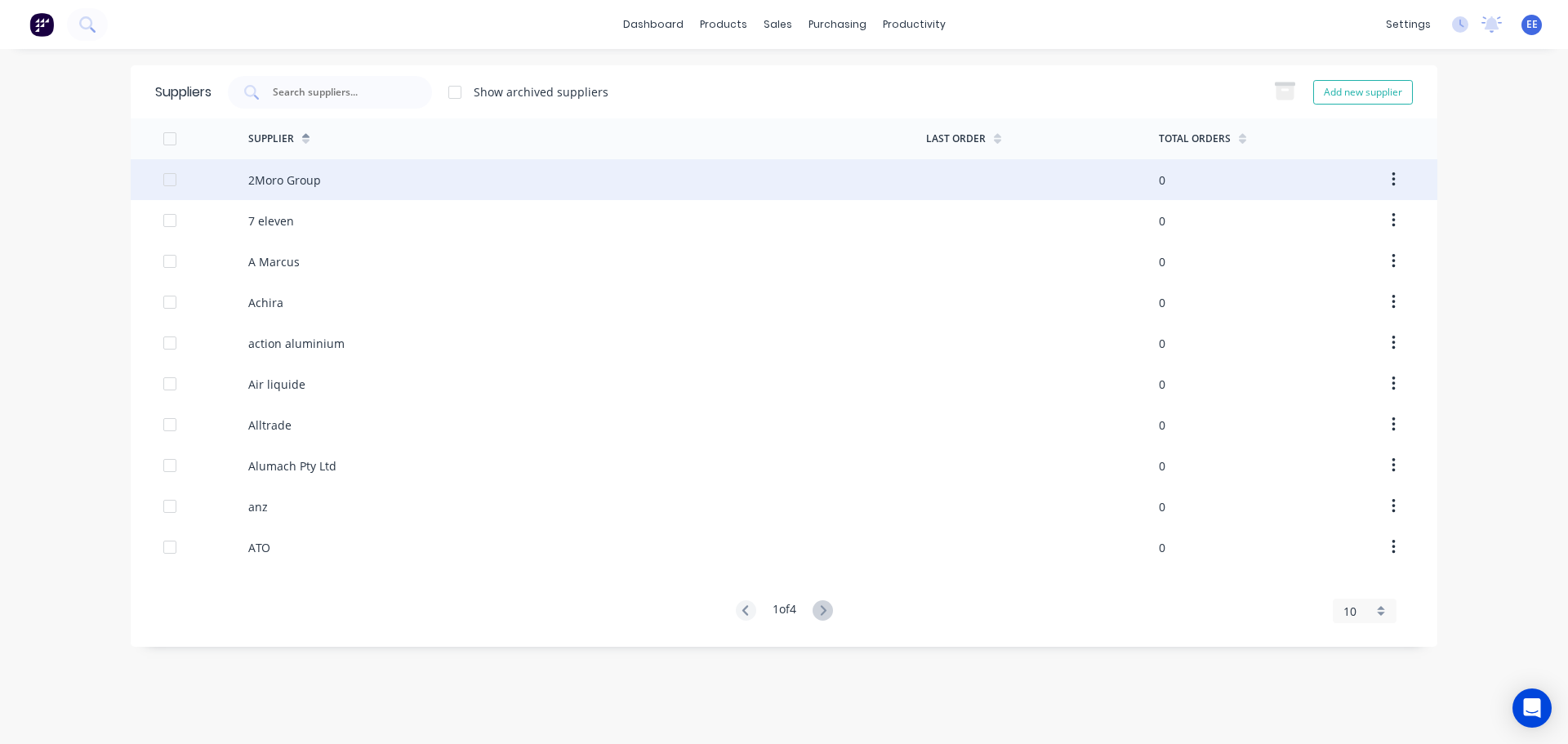
click at [295, 183] on div "2Moro Group" at bounding box center [285, 180] width 73 height 17
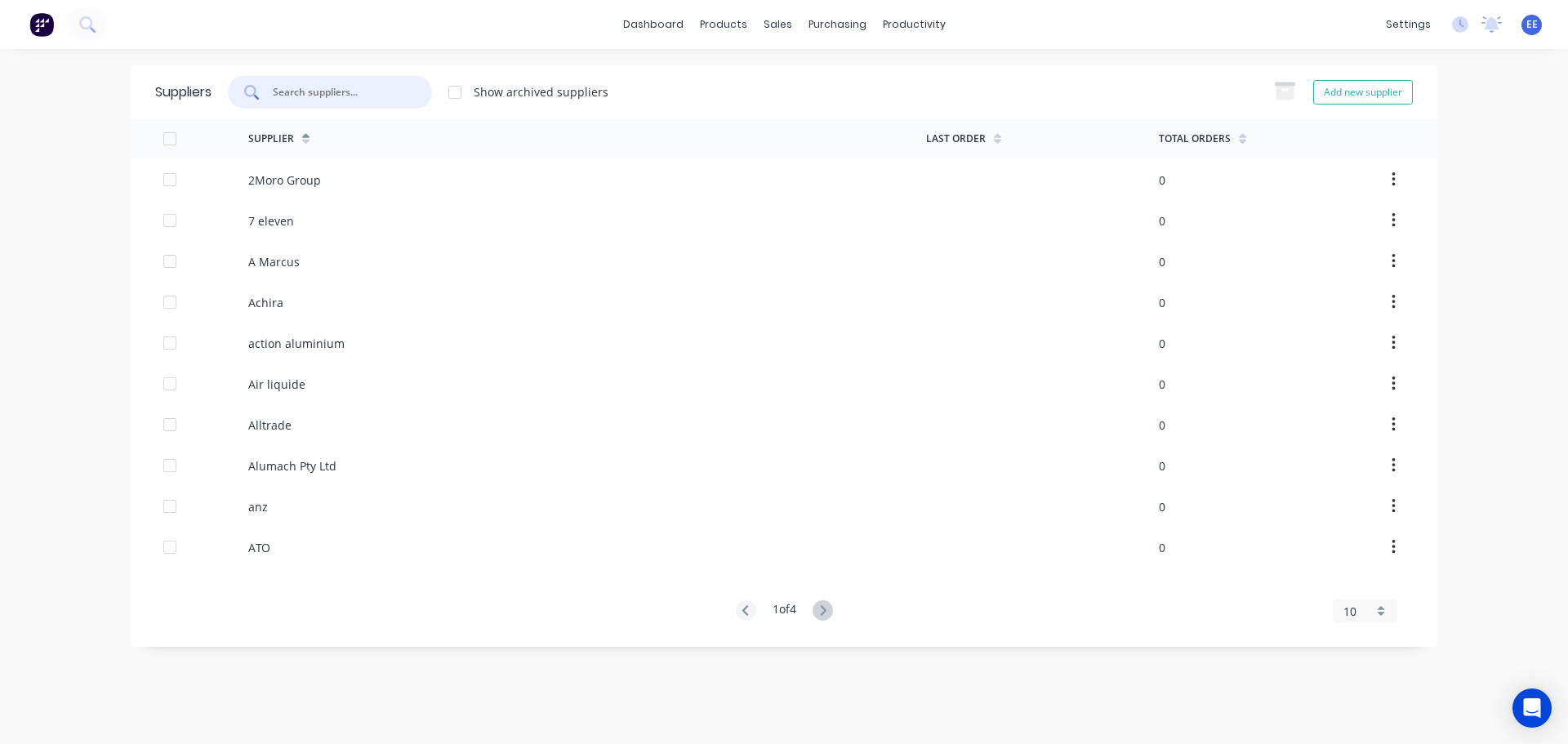
click at [378, 90] on input "text" at bounding box center [339, 92] width 136 height 16
paste input "a&k forklift"
type input "a&k forklift"
drag, startPoint x: 271, startPoint y: 95, endPoint x: 277, endPoint y: 84, distance: 12.5
click at [272, 95] on div "a&k forklift" at bounding box center [330, 92] width 204 height 33
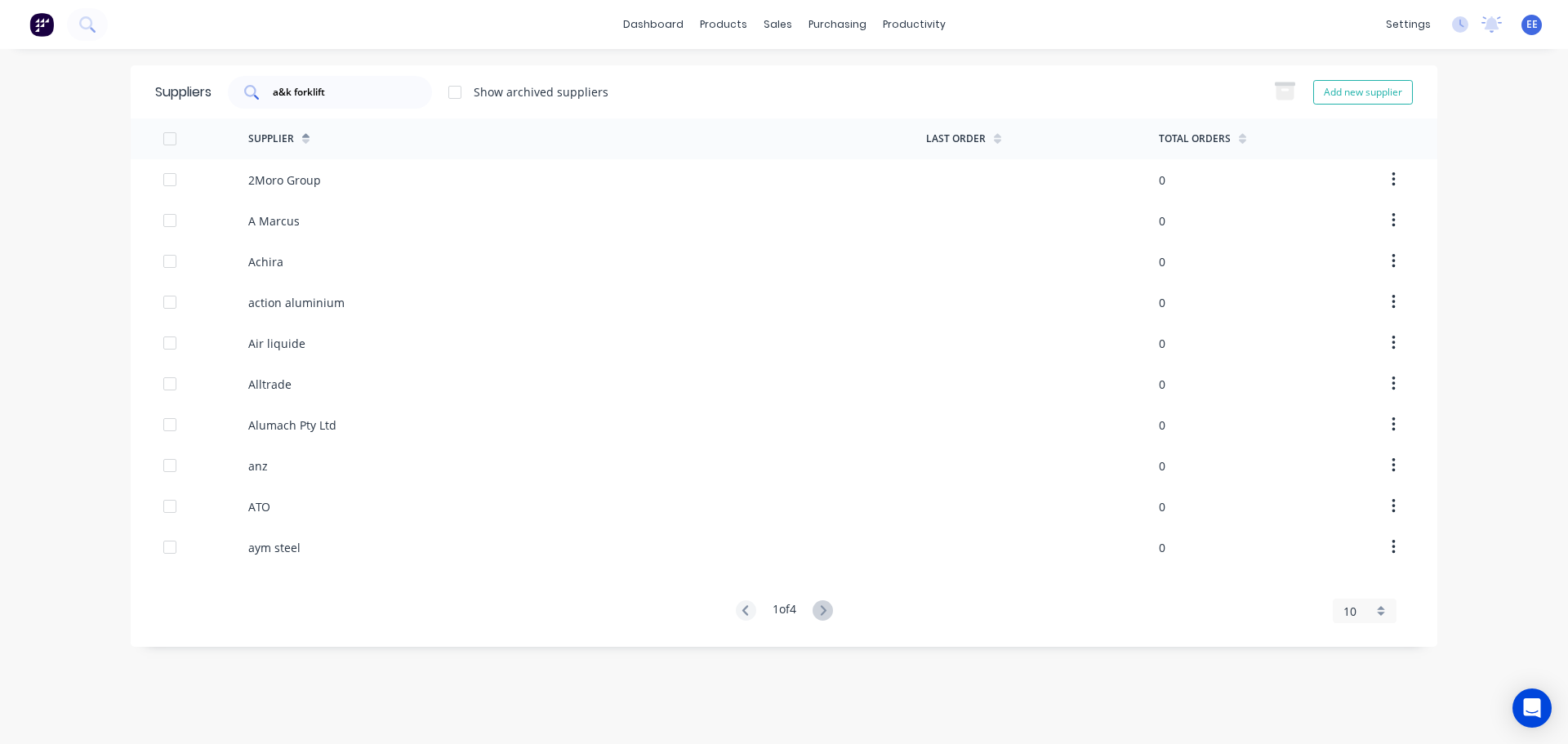
click at [309, 83] on div "a&k forklift" at bounding box center [330, 92] width 204 height 33
click at [275, 89] on input "a&k forklift" at bounding box center [339, 92] width 136 height 16
click at [459, 95] on div at bounding box center [455, 92] width 33 height 33
click at [460, 90] on div at bounding box center [455, 92] width 33 height 33
click at [1353, 611] on span "10" at bounding box center [1350, 611] width 13 height 17
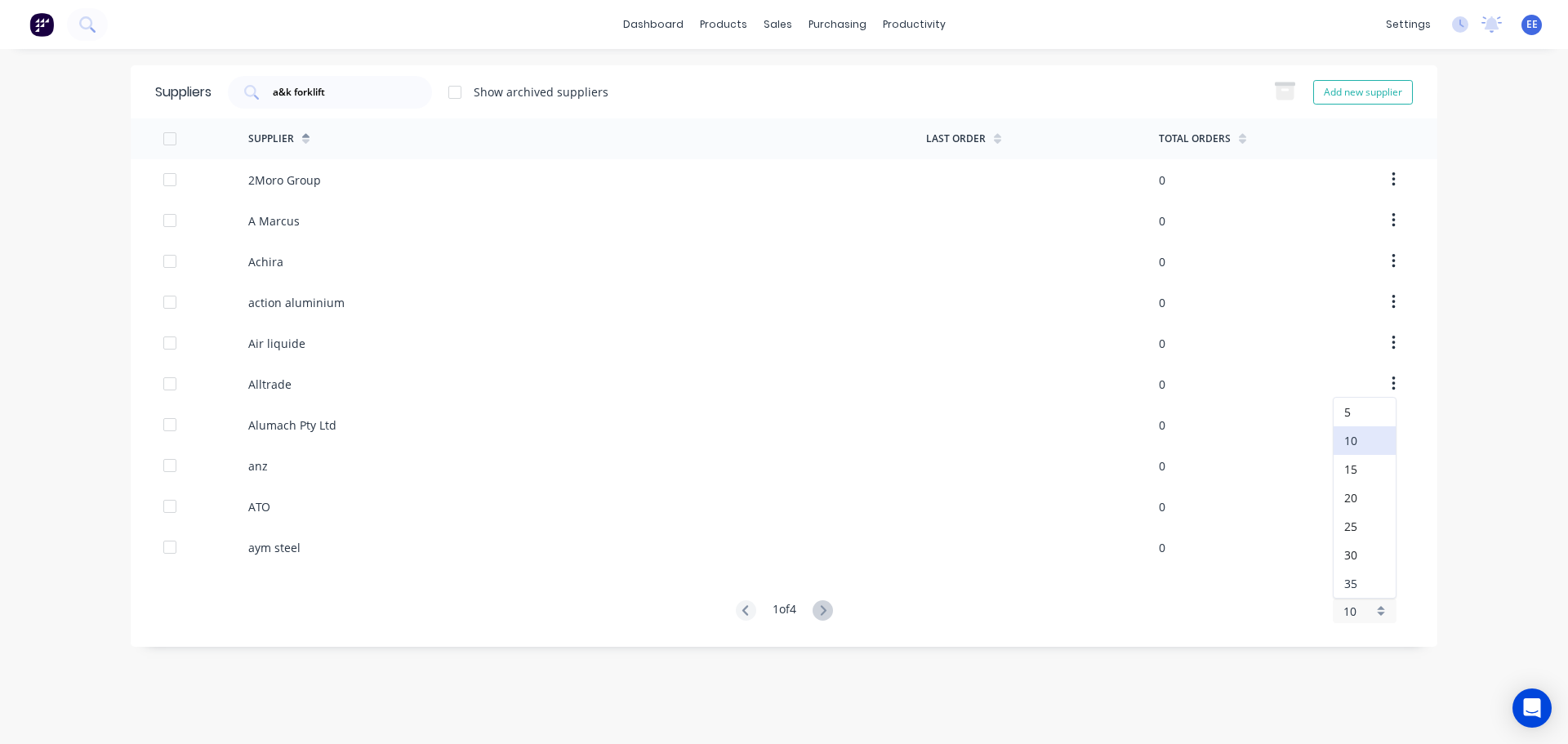
click at [1346, 584] on div "35" at bounding box center [1364, 584] width 62 height 29
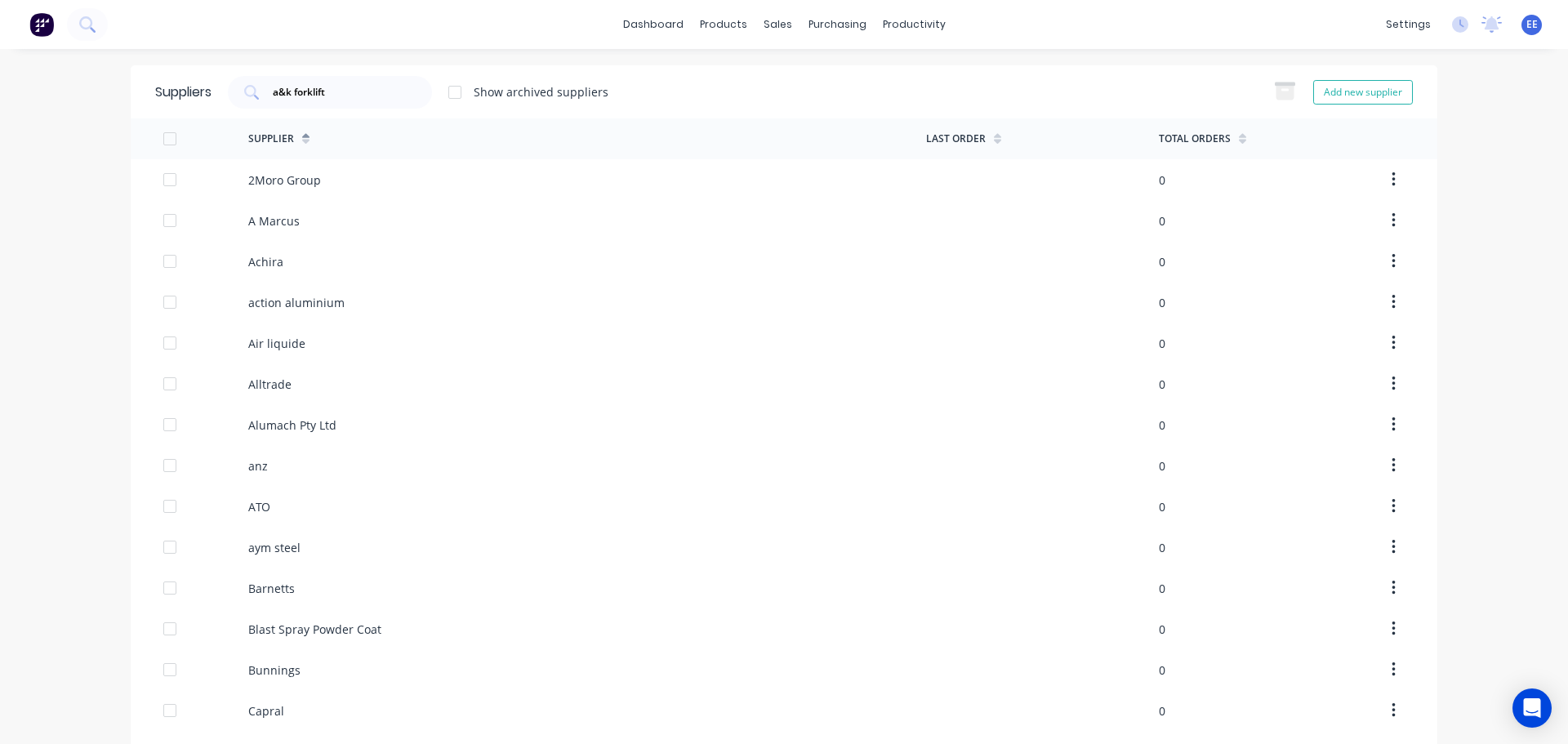
click at [474, 94] on div "Show archived suppliers" at bounding box center [542, 92] width 135 height 17
click at [460, 90] on div at bounding box center [455, 92] width 33 height 33
click at [460, 90] on div at bounding box center [455, 92] width 33 height 33
click at [1339, 88] on button "Add new supplier" at bounding box center [1364, 92] width 100 height 24
select select "AU"
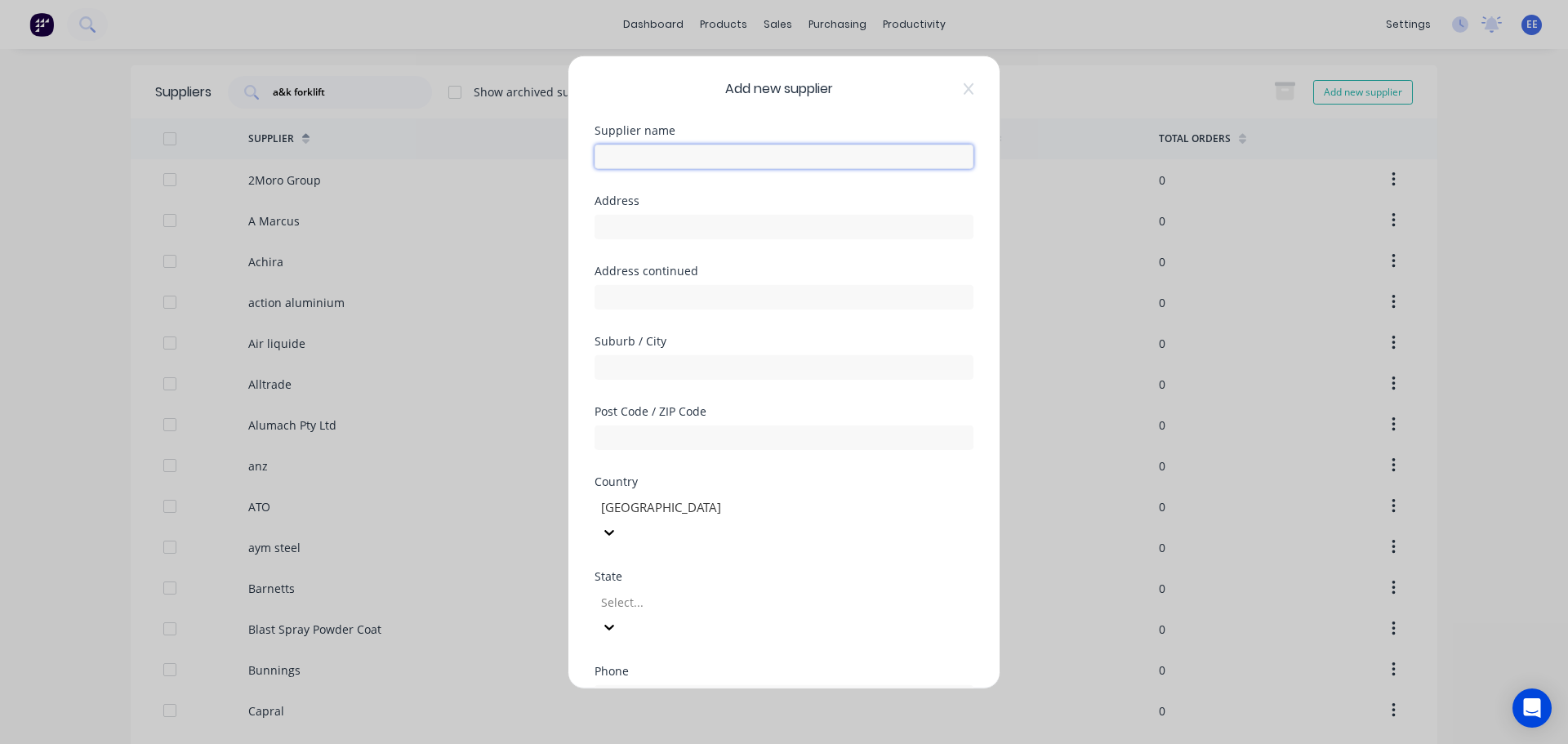
click at [637, 158] on input "text" at bounding box center [784, 155] width 379 height 24
paste input "a&k forklift"
type input "a&k forklift"
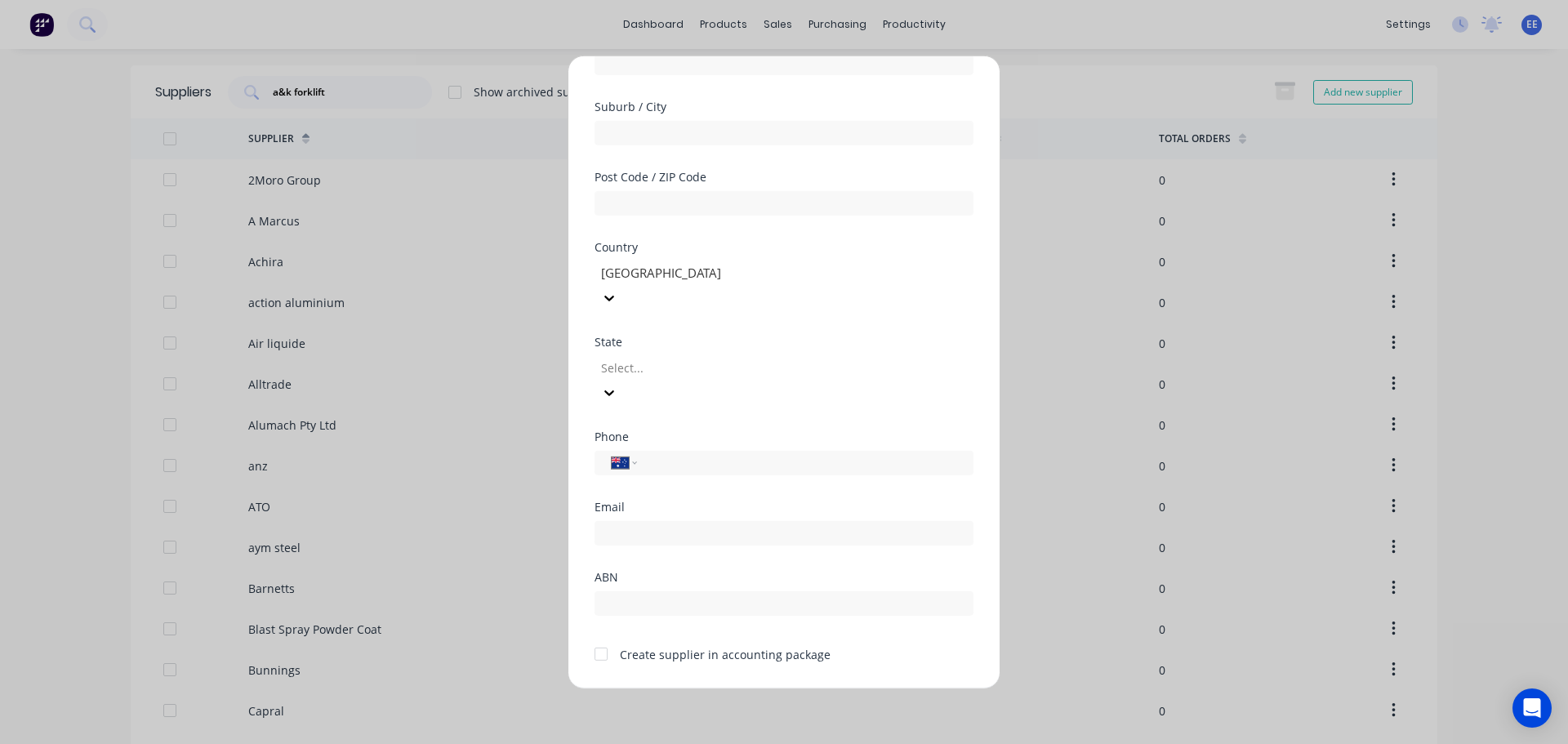
scroll to position [235, 0]
click at [603, 637] on div at bounding box center [601, 653] width 33 height 33
click at [728, 687] on button "Save" at bounding box center [732, 700] width 90 height 26
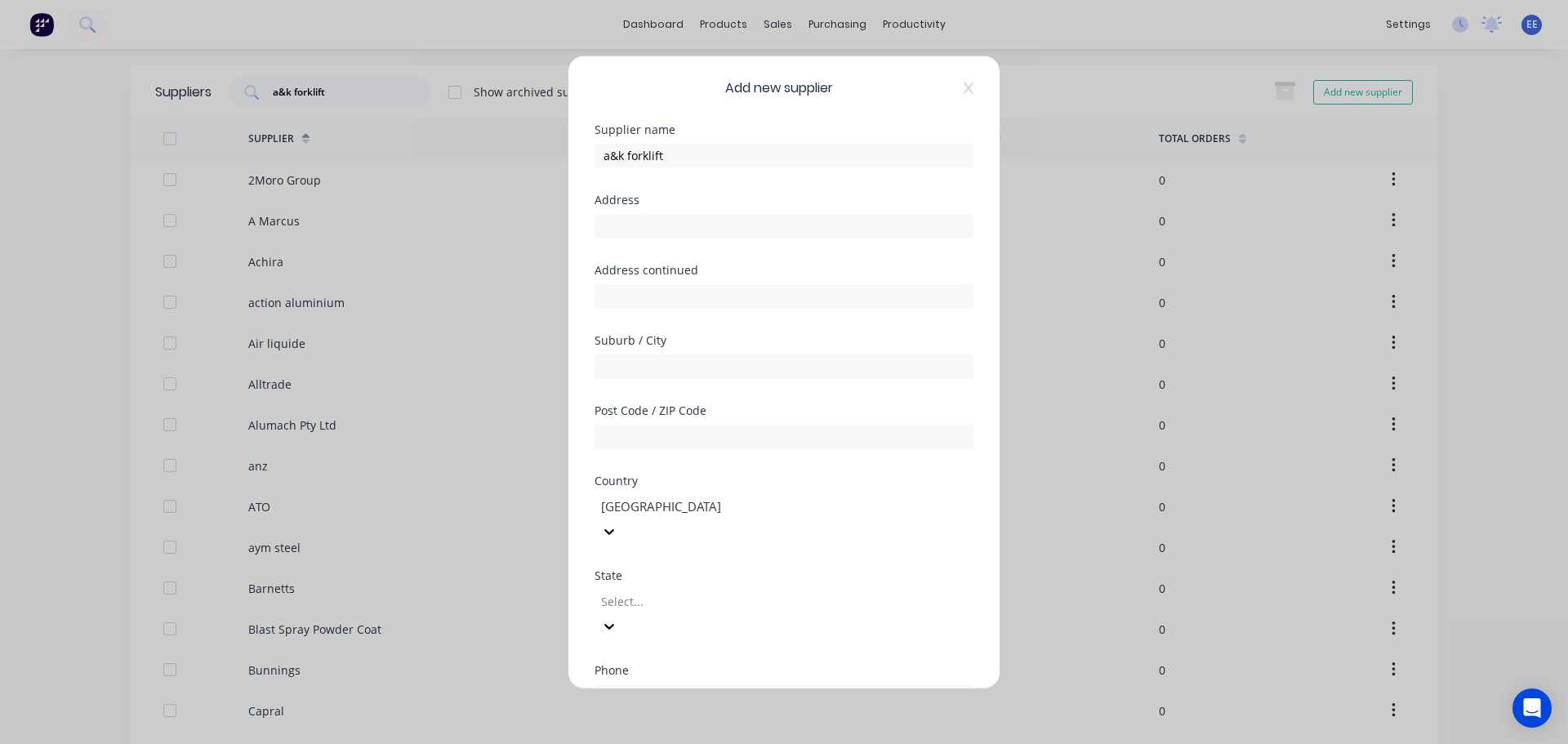
scroll to position [0, 0]
click at [964, 87] on icon at bounding box center [969, 88] width 10 height 13
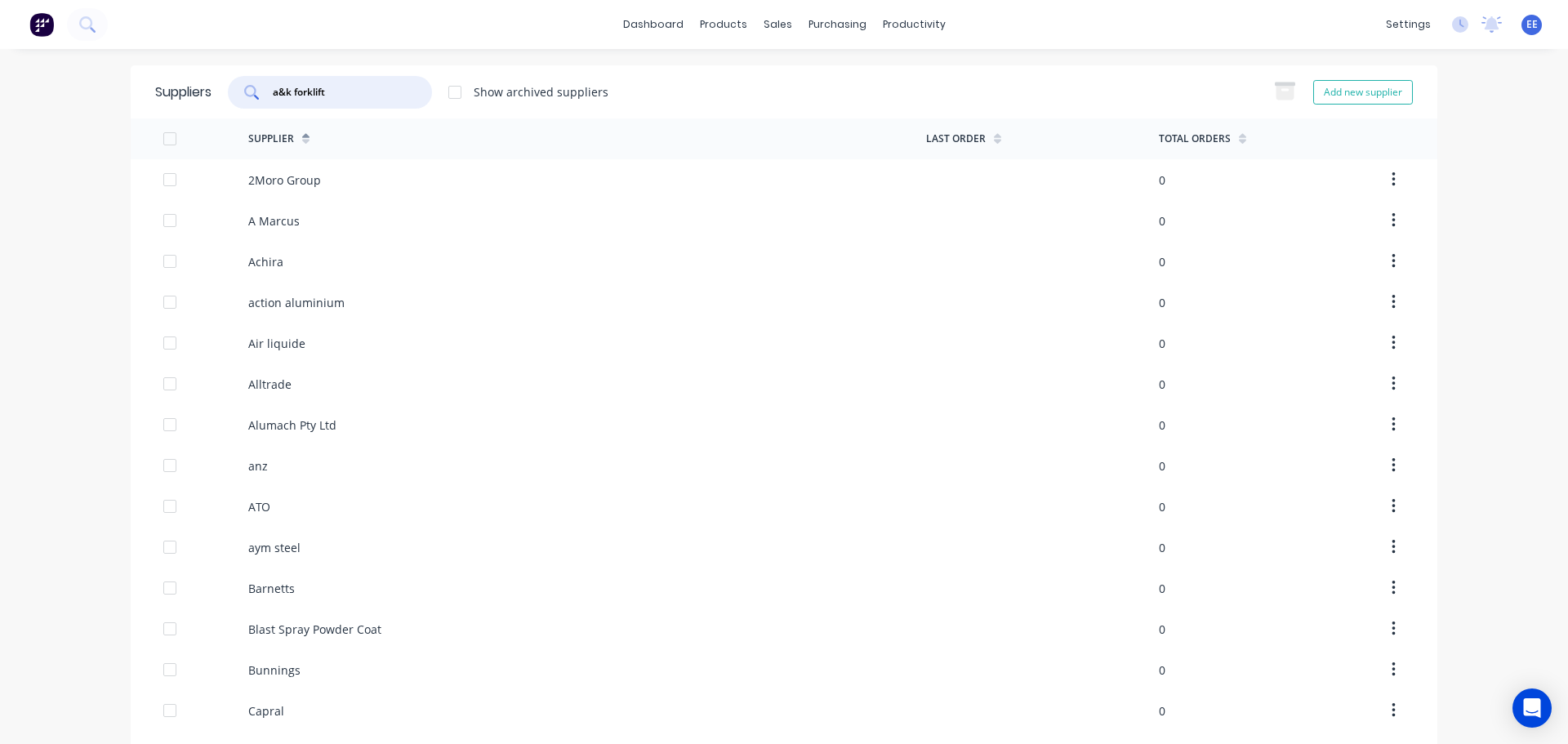
click at [351, 95] on input "a&k forklift" at bounding box center [339, 92] width 136 height 16
click at [450, 91] on div at bounding box center [455, 92] width 33 height 33
click at [456, 90] on div at bounding box center [455, 92] width 33 height 33
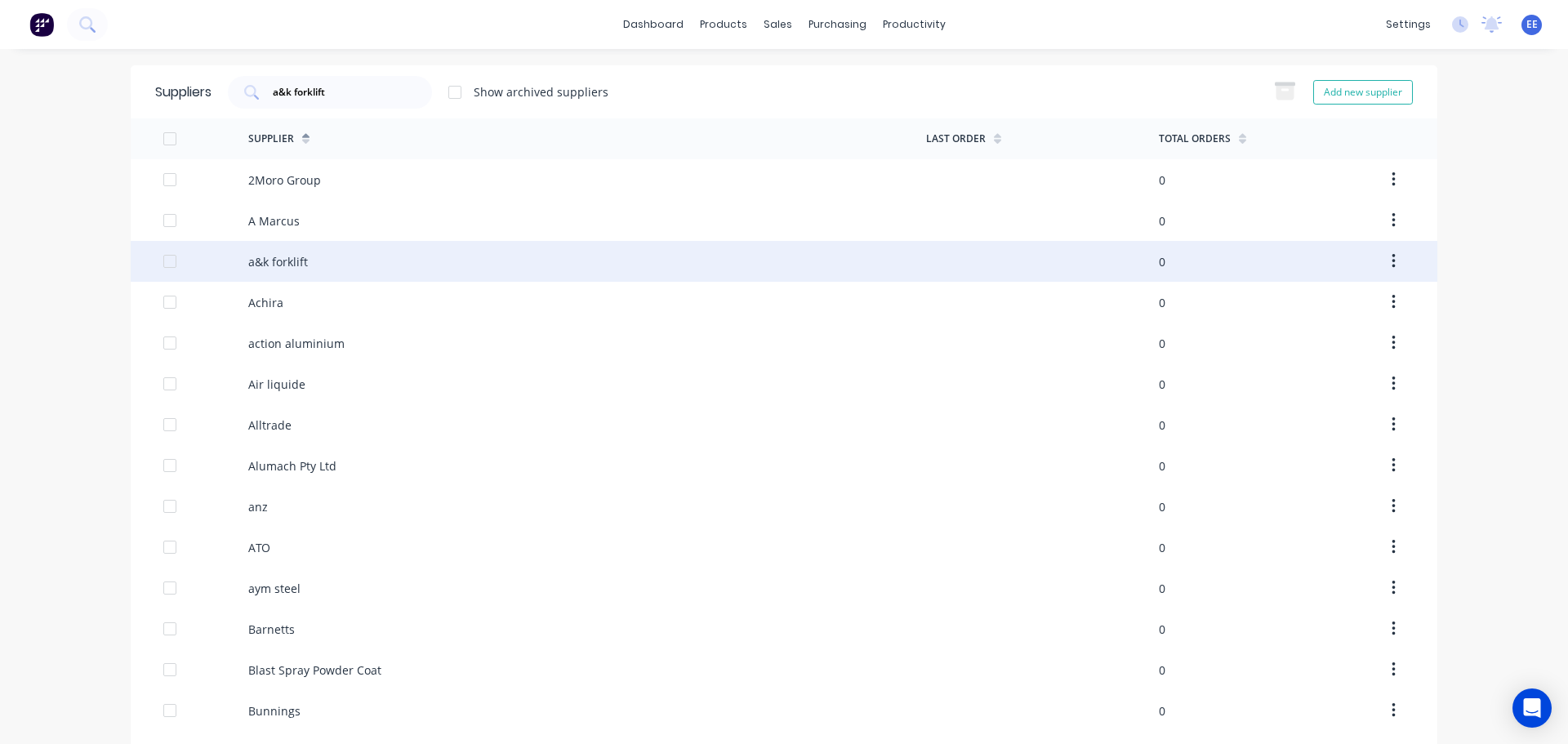
click at [323, 269] on div "a&k forklift" at bounding box center [587, 261] width 678 height 41
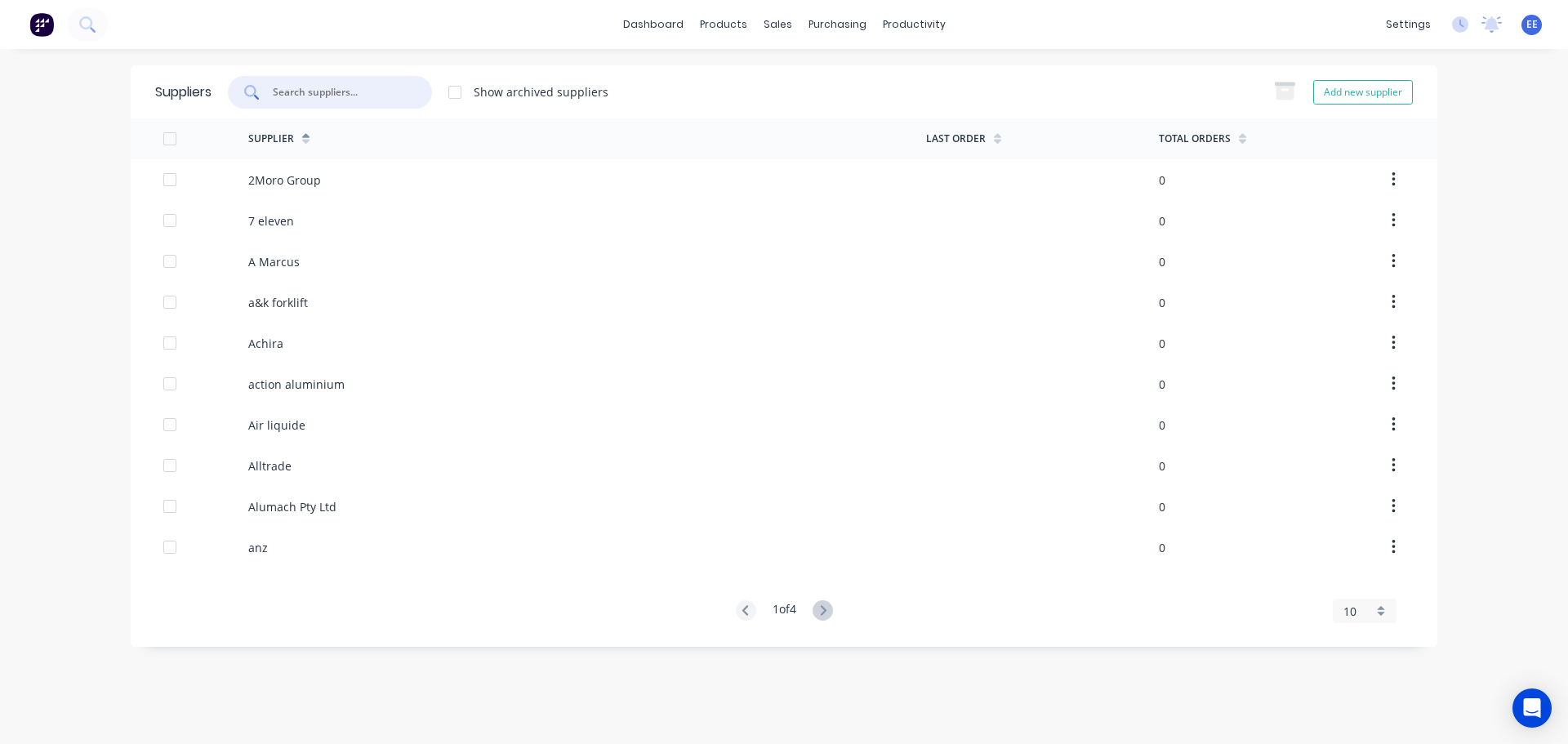
drag, startPoint x: 392, startPoint y: 90, endPoint x: 291, endPoint y: 87, distance: 101.0
click at [291, 87] on input "text" at bounding box center [339, 92] width 136 height 16
click at [297, 89] on input "text" at bounding box center [339, 92] width 136 height 16
paste input "ab bolts and nuts"
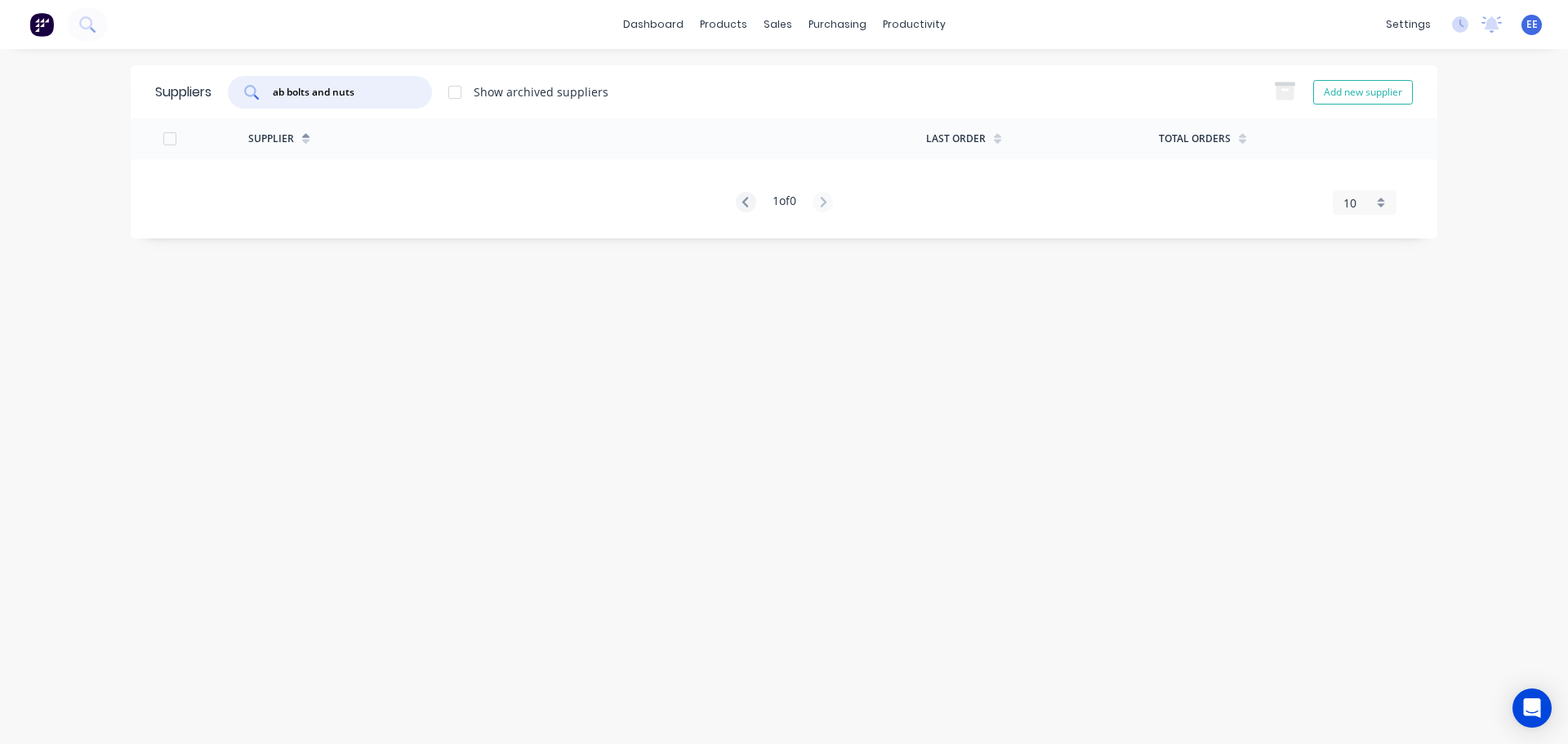
click at [278, 94] on input "ab bolts and nuts" at bounding box center [339, 92] width 136 height 16
type input "ab bolts and nuts"
click at [460, 93] on div at bounding box center [455, 92] width 33 height 33
click at [1339, 197] on div "10" at bounding box center [1364, 202] width 63 height 24
click at [1345, 405] on div "35" at bounding box center [1364, 405] width 62 height 29
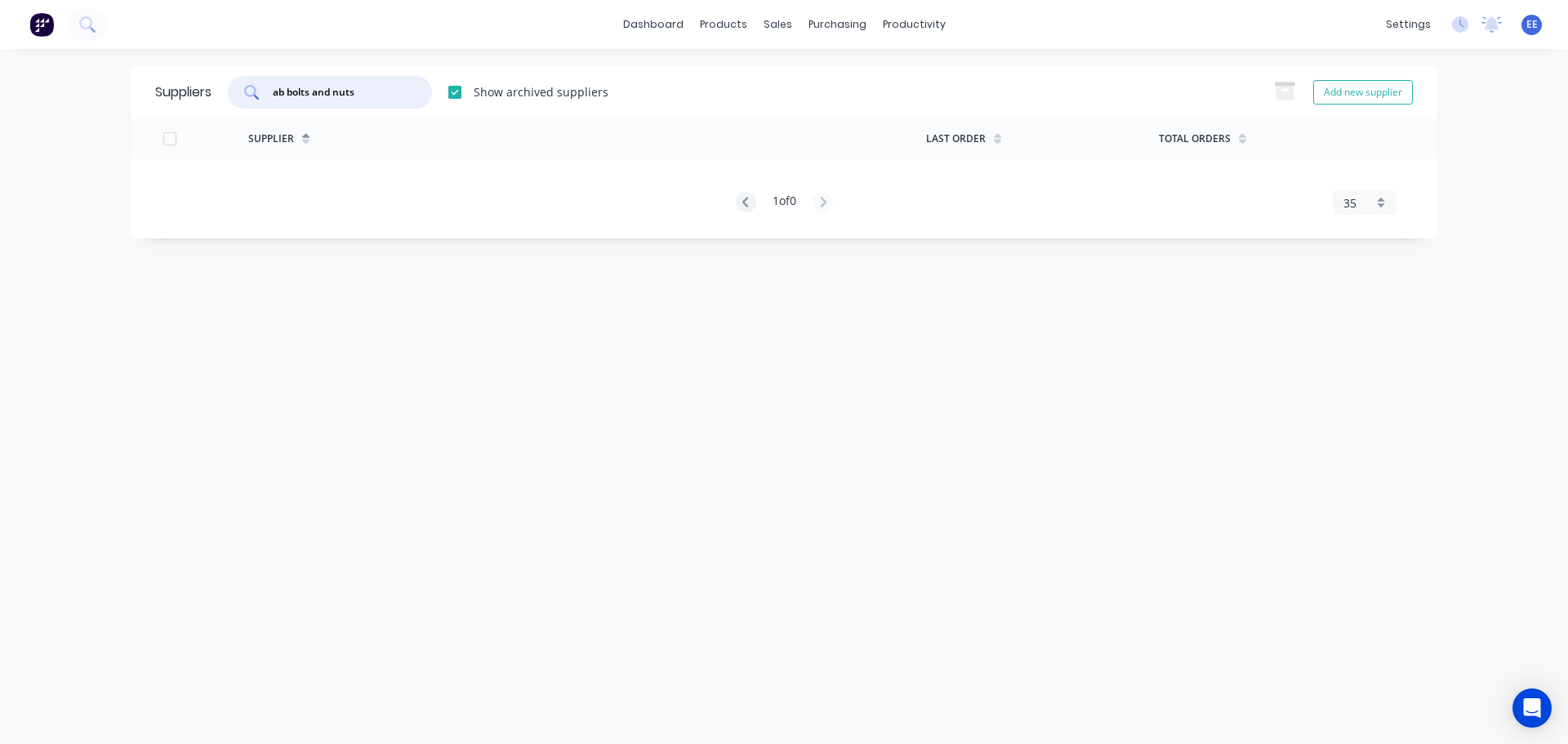
drag, startPoint x: 379, startPoint y: 96, endPoint x: 231, endPoint y: 96, distance: 148.0
click at [231, 96] on div "ab bolts and nuts Show archived suppliers" at bounding box center [410, 92] width 397 height 33
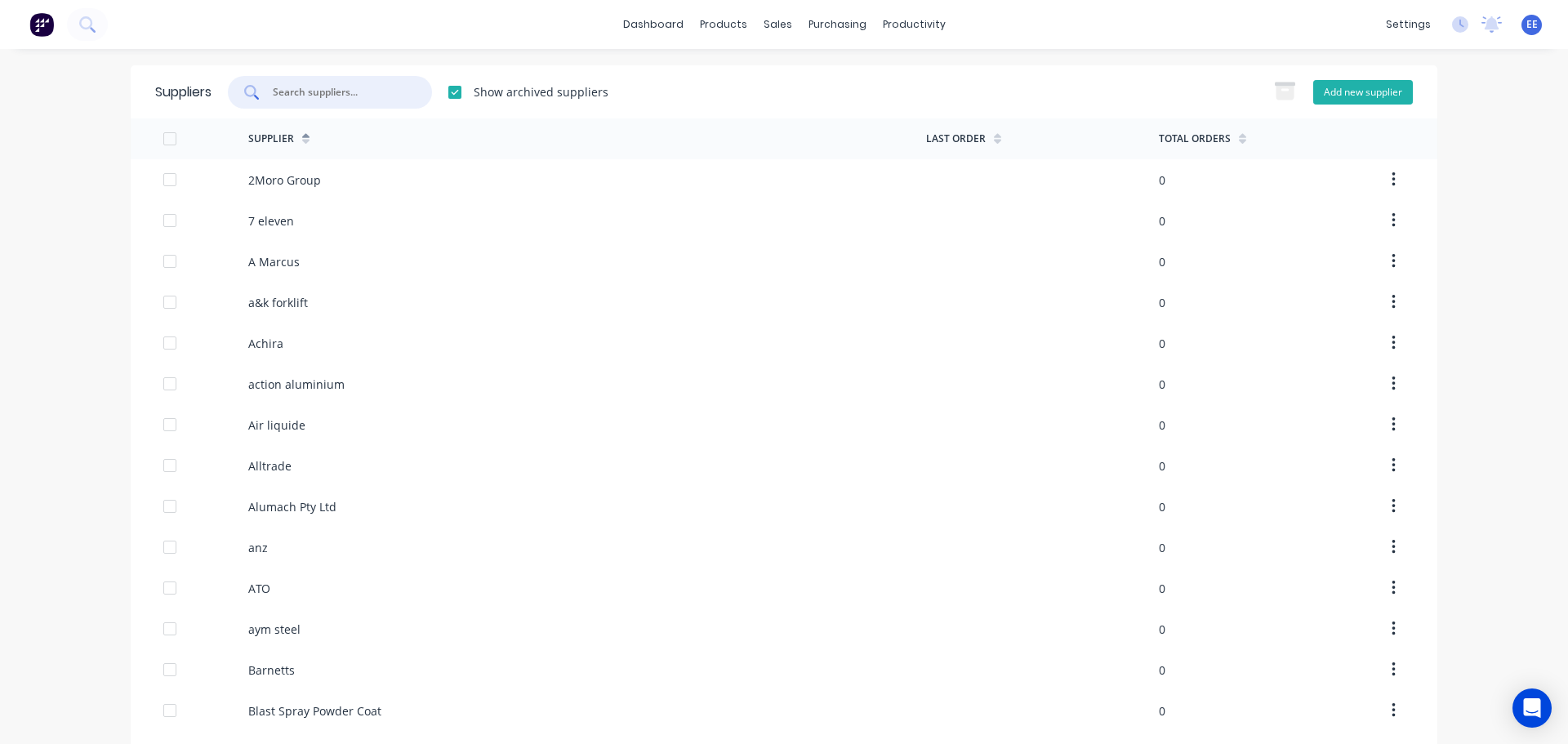
click at [1347, 100] on button "Add new supplier" at bounding box center [1364, 92] width 100 height 24
select select "AU"
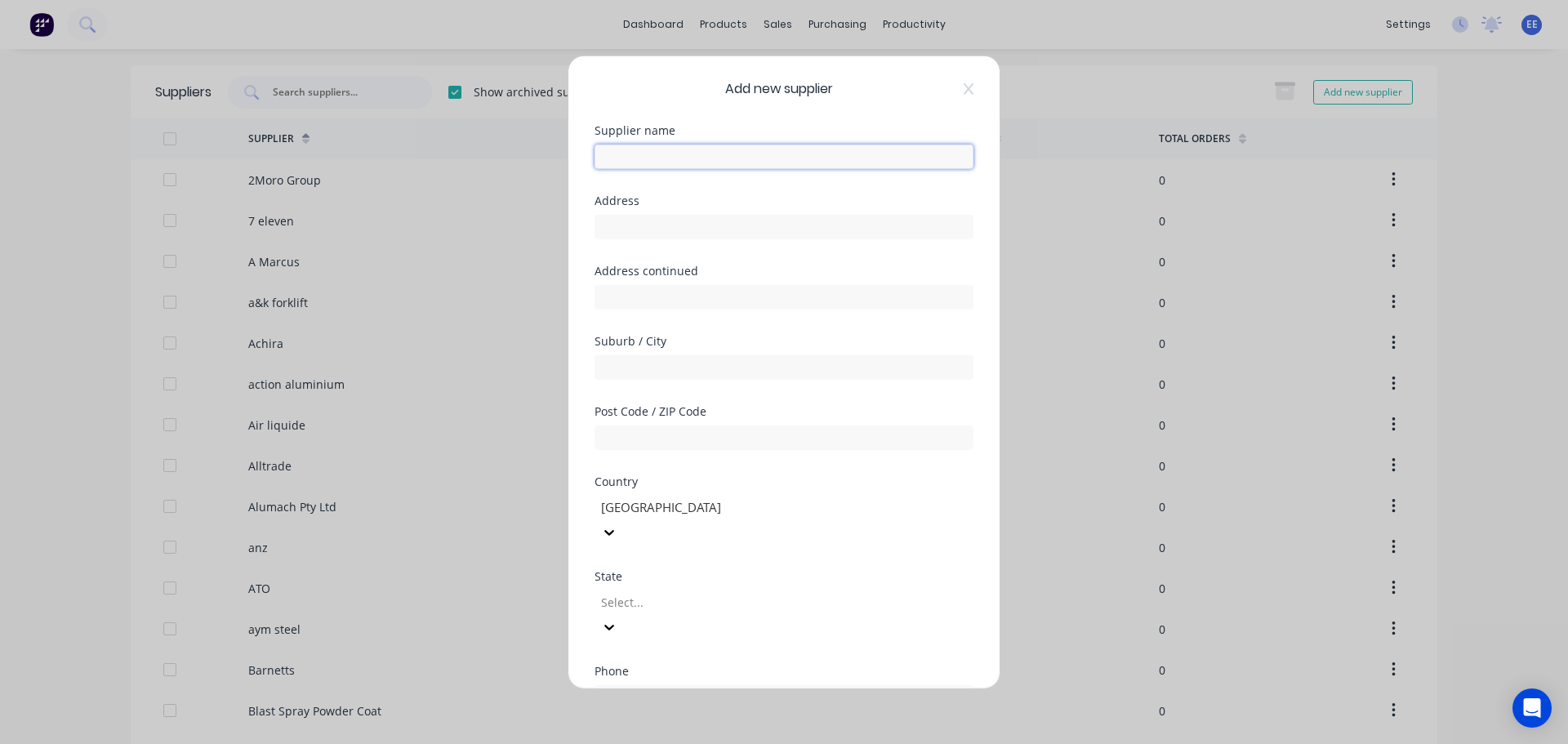
click at [778, 160] on input "text" at bounding box center [784, 155] width 379 height 24
paste input "ab bolts and nuts"
type input "ab bolts and nuts"
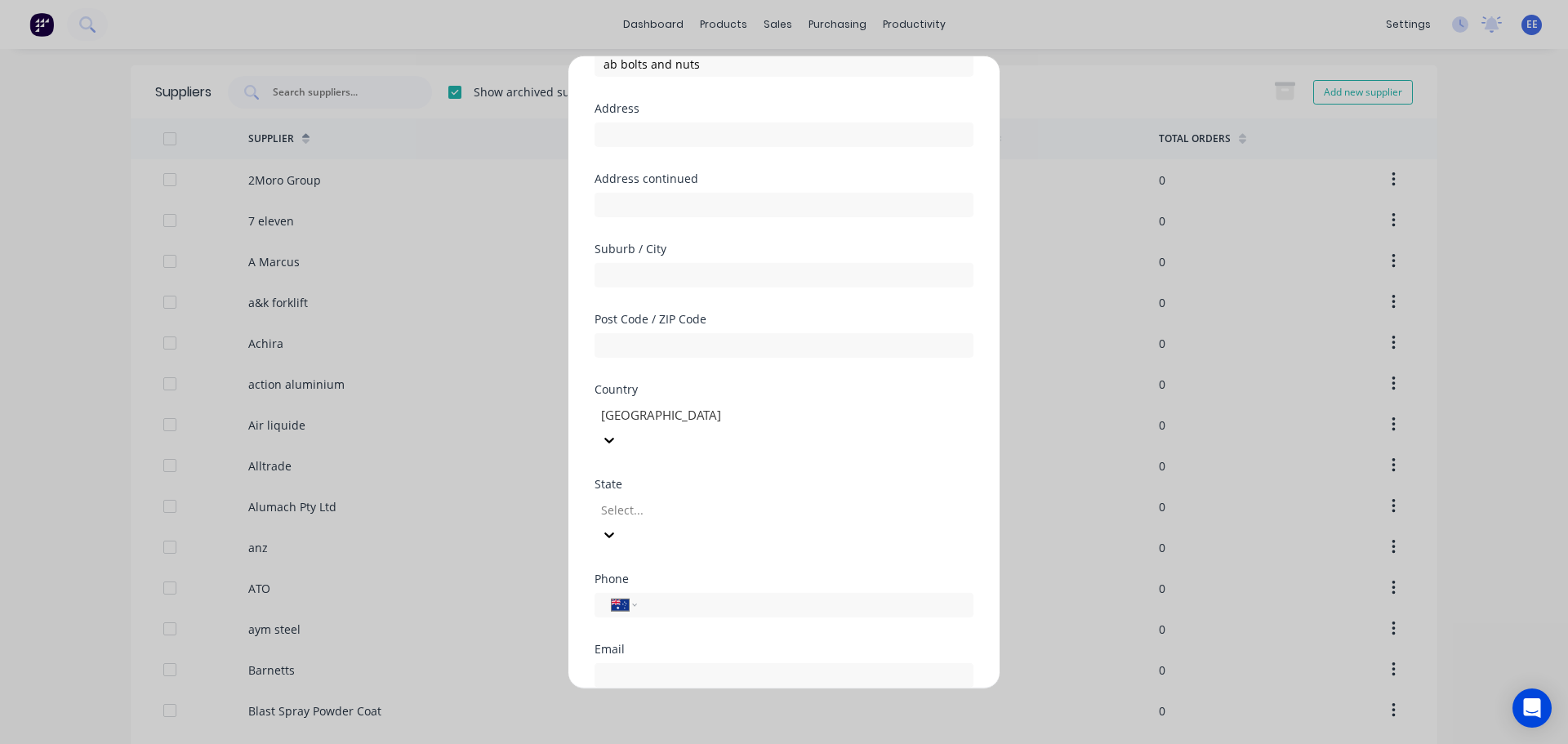
scroll to position [235, 0]
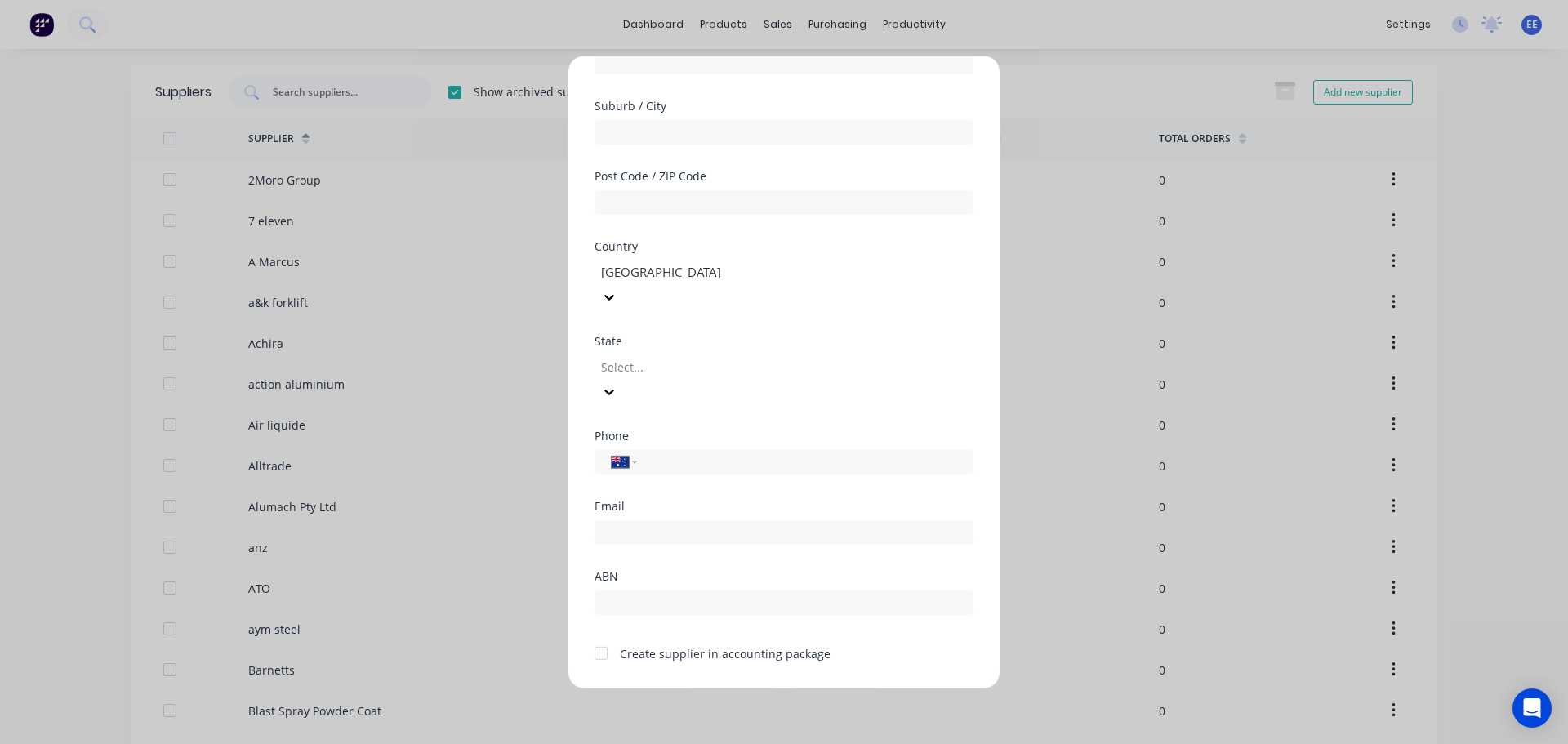
click at [602, 637] on div at bounding box center [601, 653] width 33 height 33
click at [732, 687] on button "Save" at bounding box center [732, 700] width 90 height 26
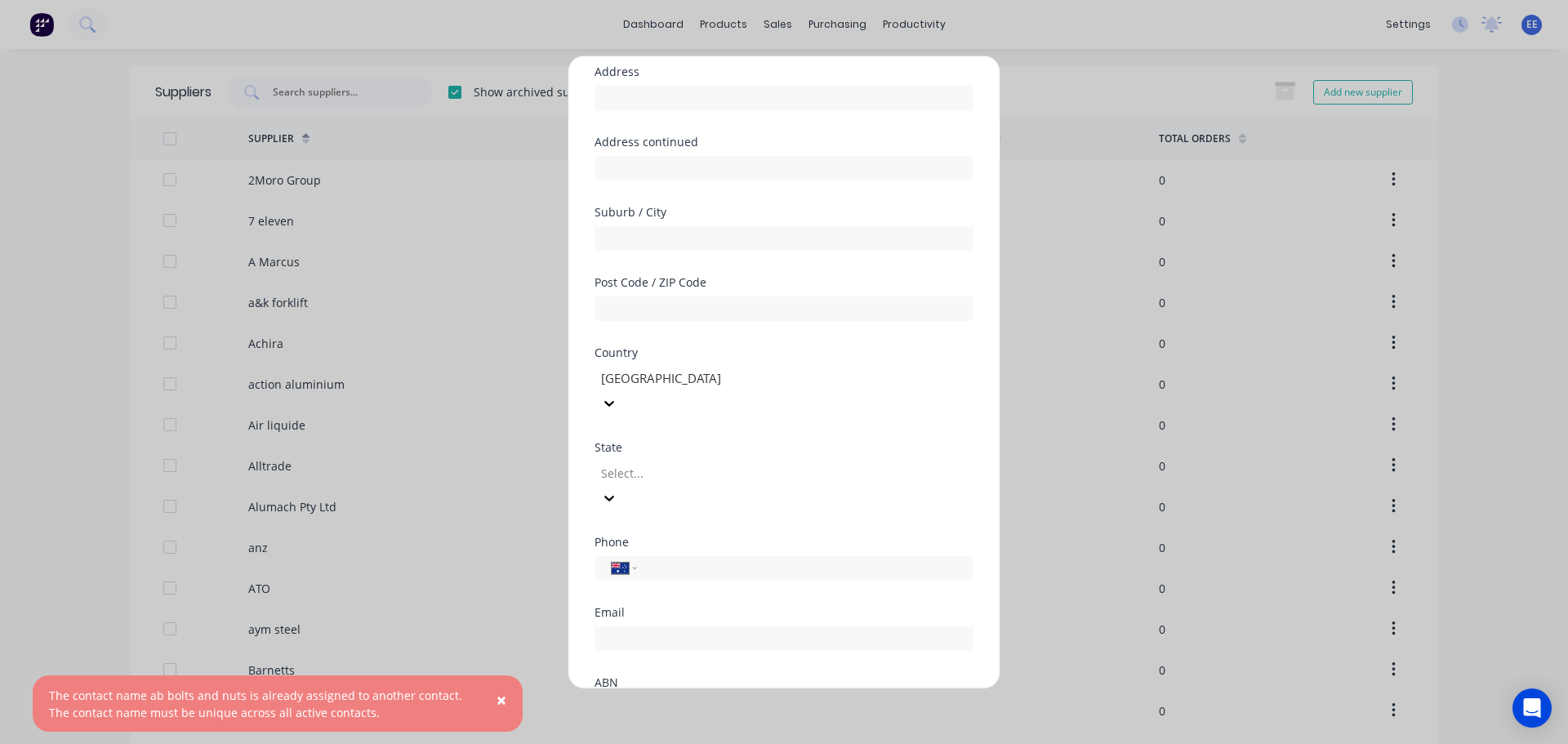
scroll to position [0, 0]
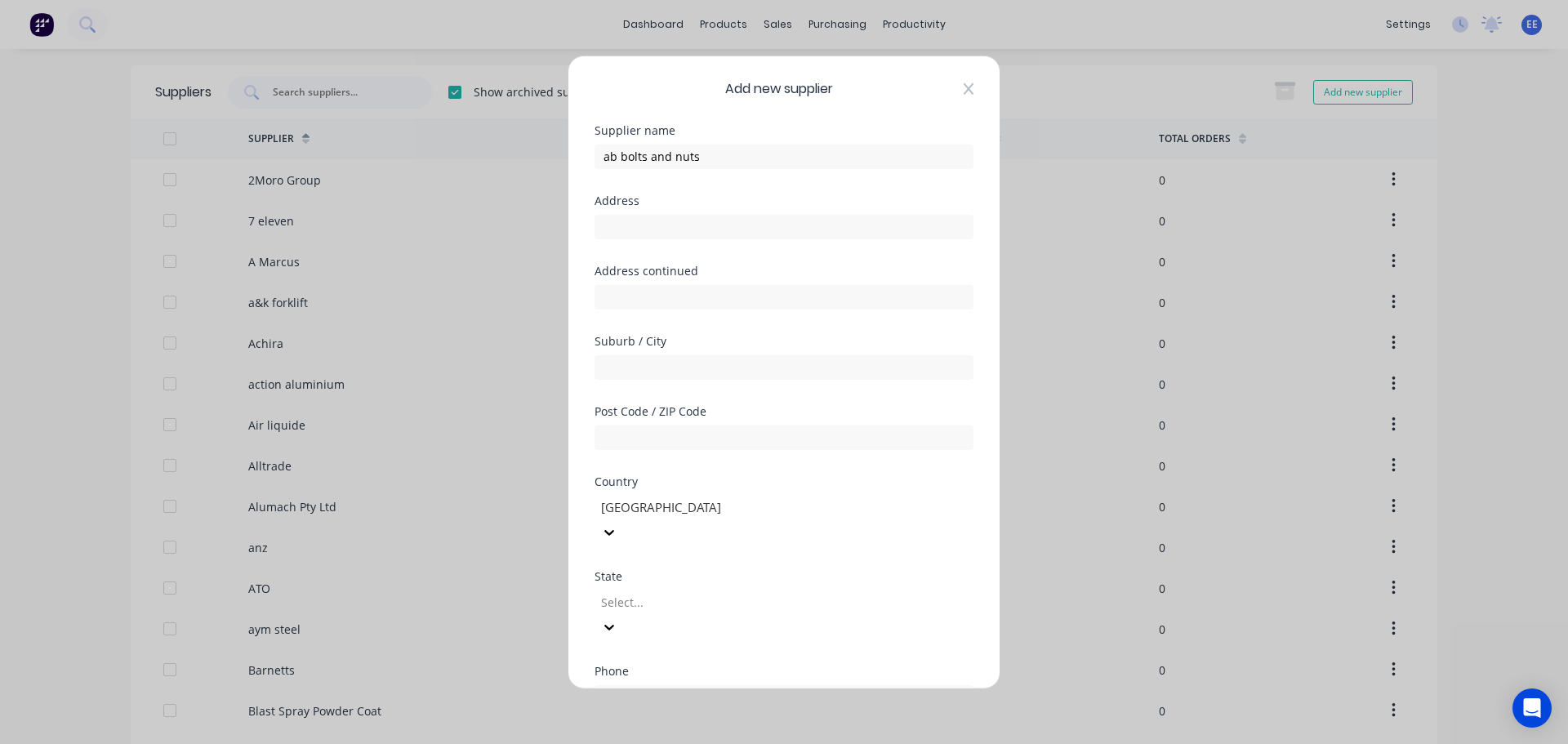
click at [964, 94] on icon at bounding box center [969, 88] width 10 height 13
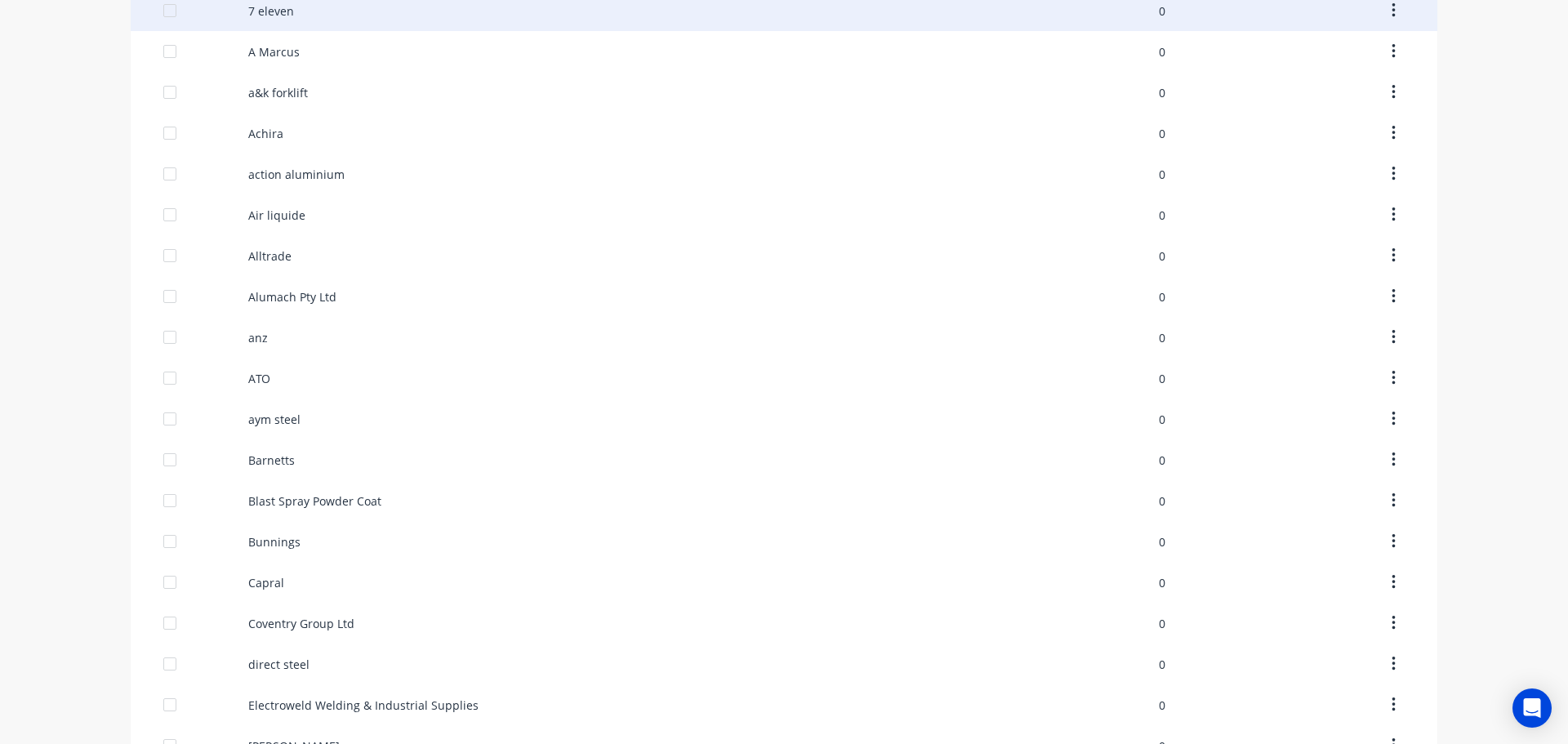
scroll to position [163, 0]
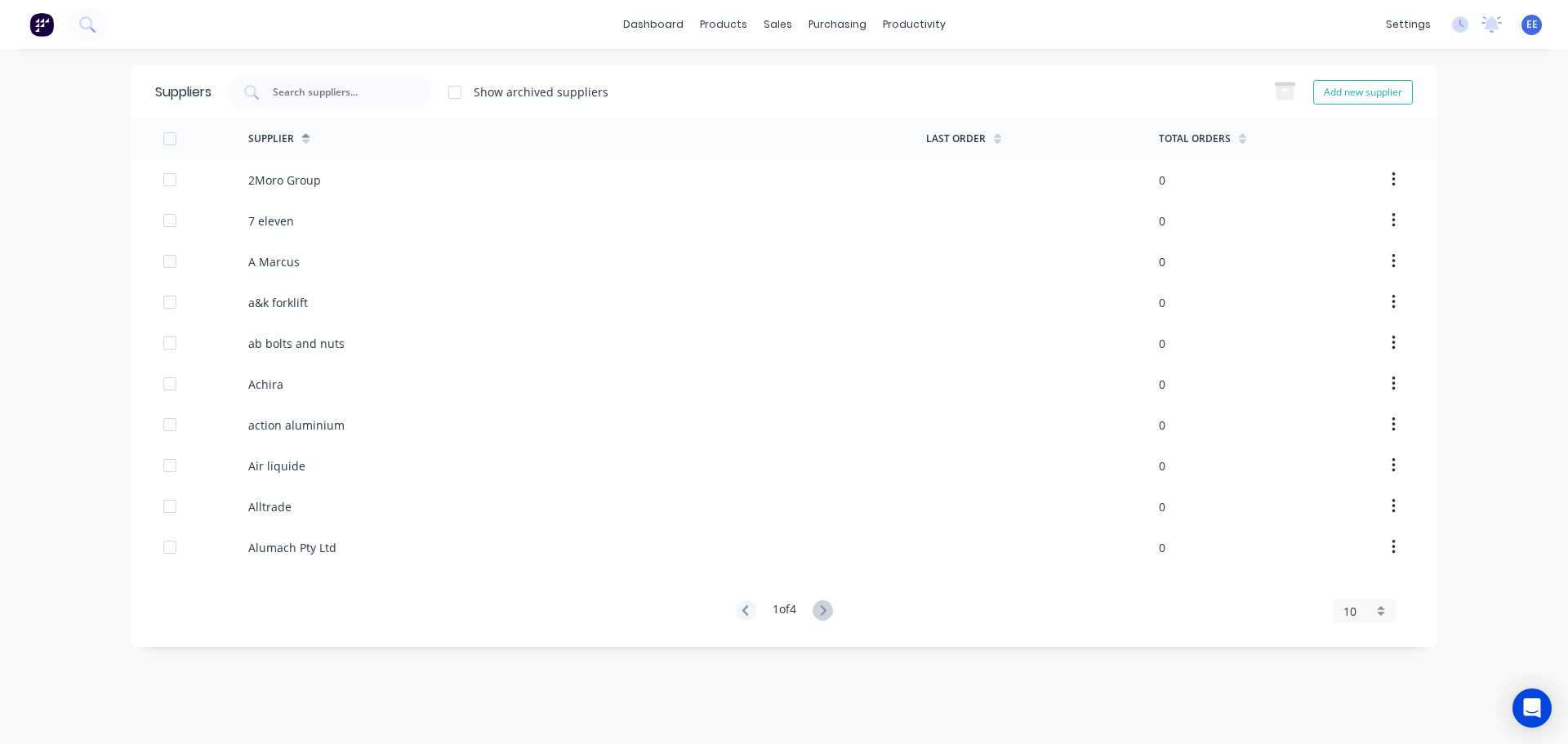
click at [1372, 610] on div "10" at bounding box center [1358, 611] width 30 height 17
click at [1350, 579] on div "35" at bounding box center [1364, 584] width 62 height 29
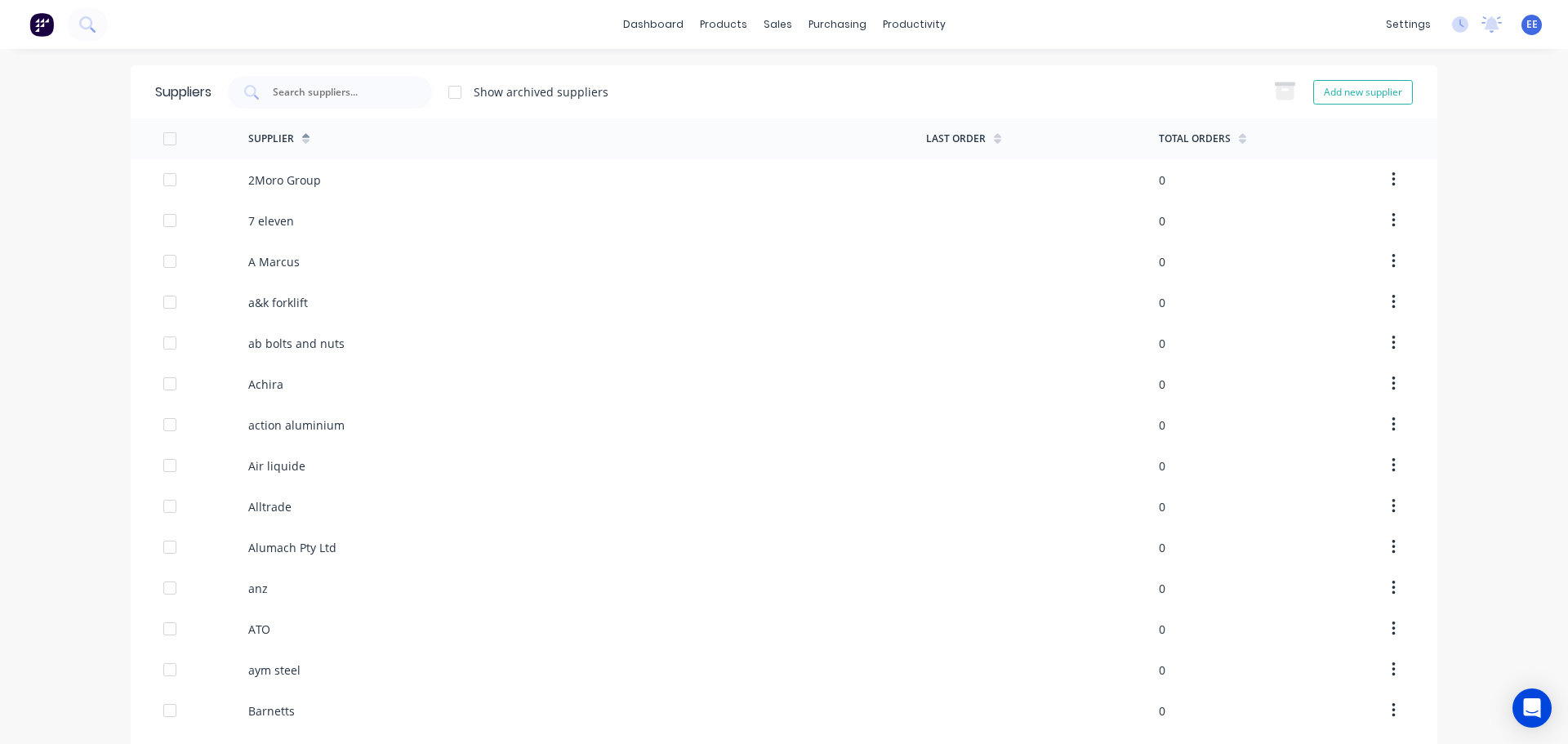
click at [455, 93] on div at bounding box center [455, 92] width 33 height 33
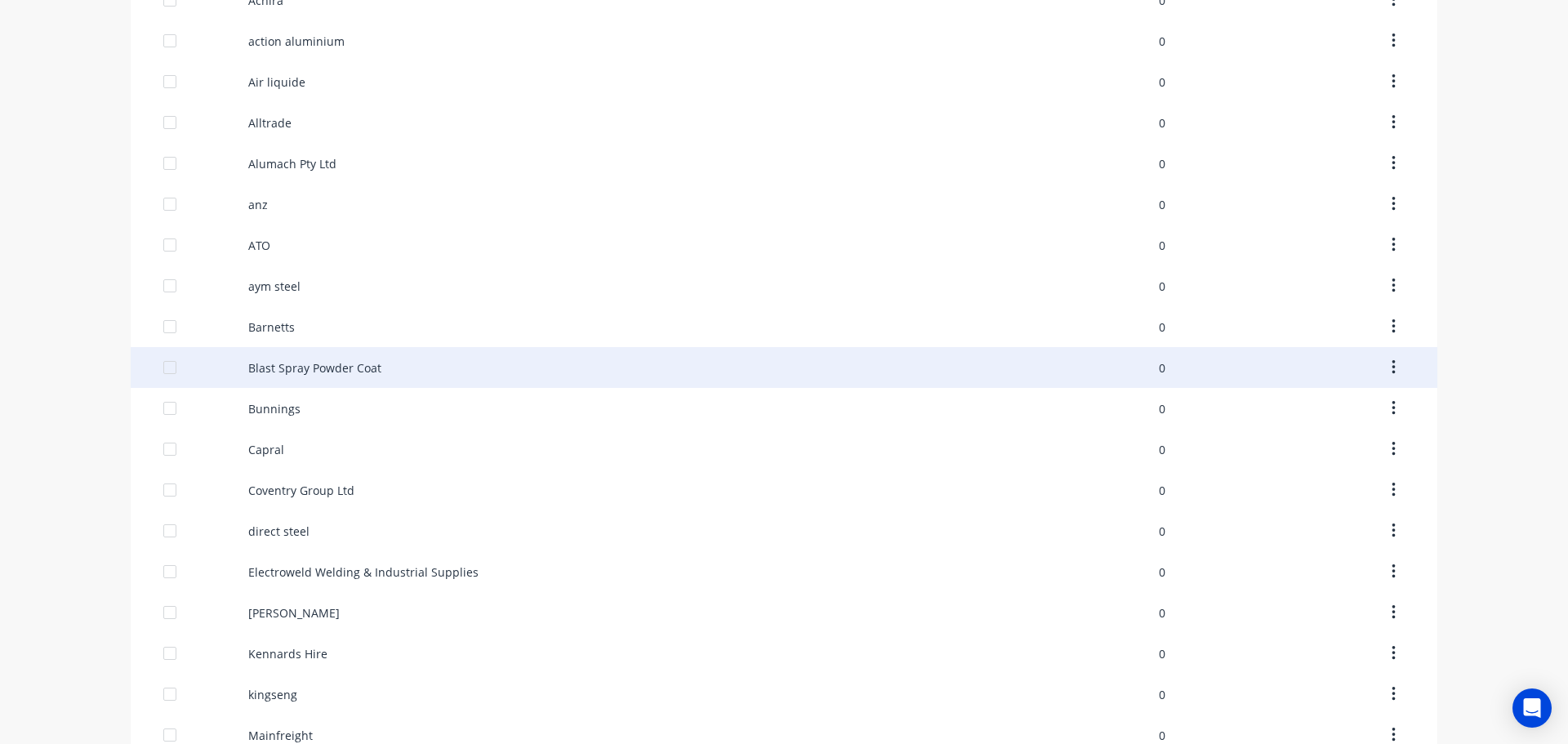
scroll to position [163, 0]
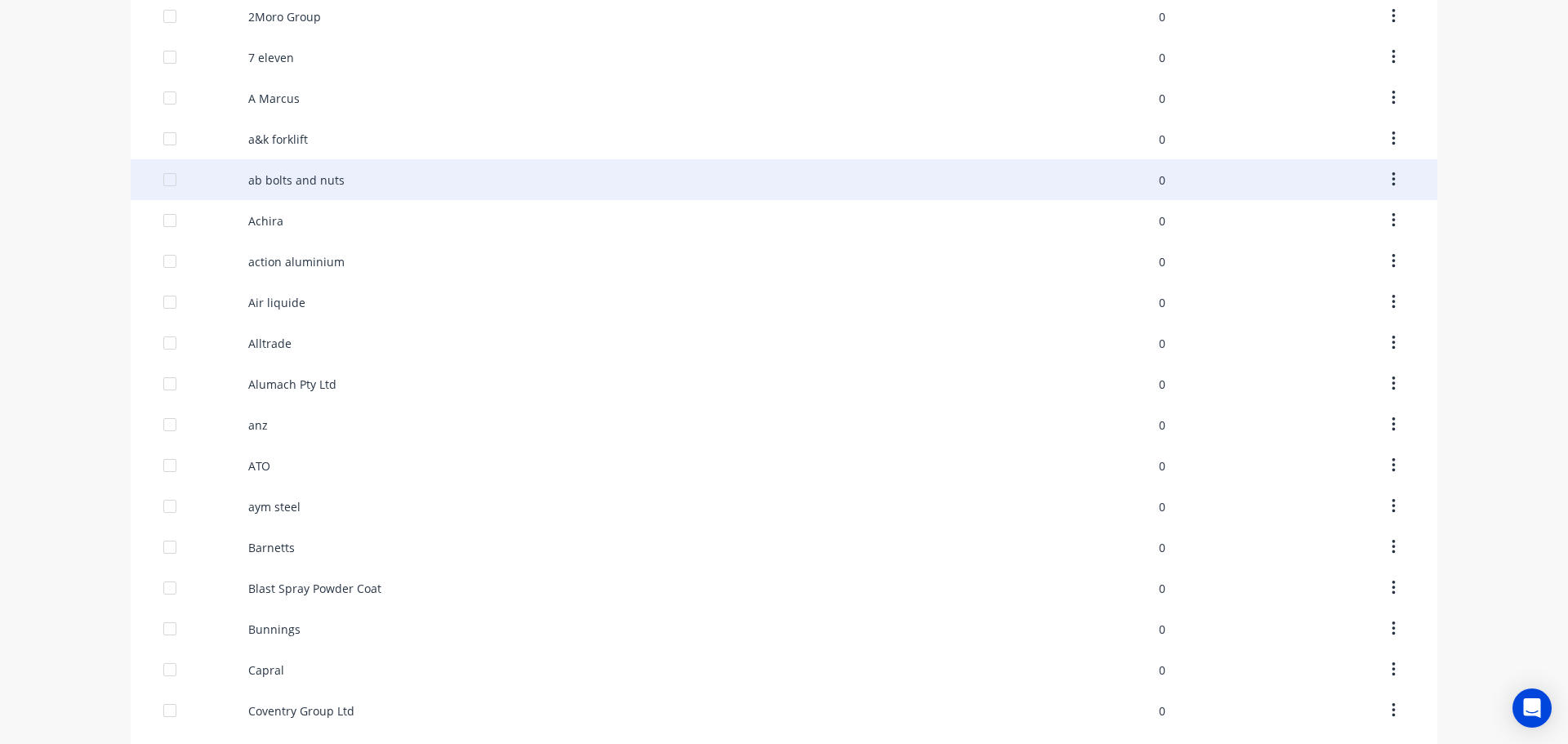
click at [380, 184] on div "ab bolts and nuts" at bounding box center [587, 180] width 678 height 41
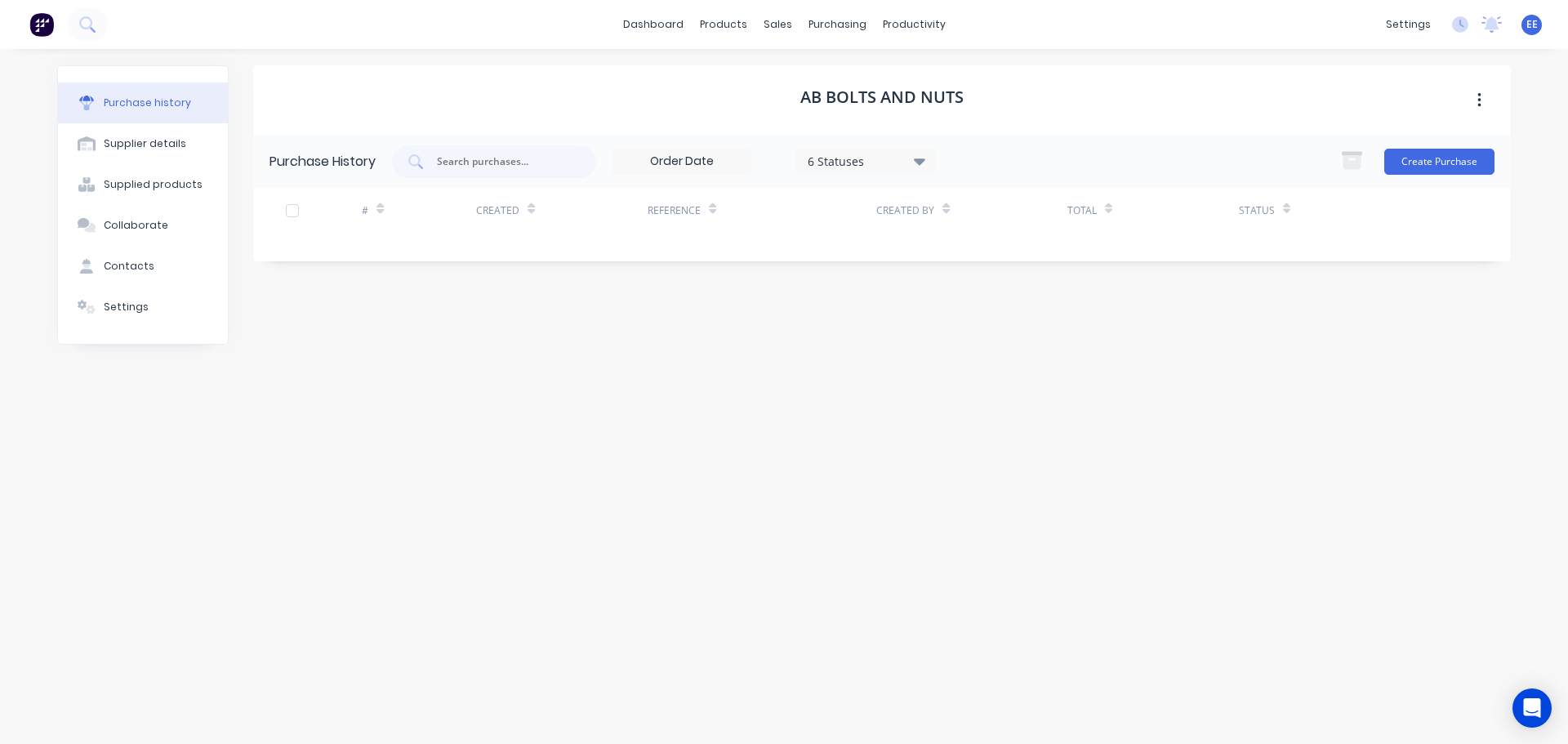
drag, startPoint x: 937, startPoint y: 622, endPoint x: 1099, endPoint y: 782, distance: 227.7
click at [1099, 743] on html "dashboard products sales purchasing productivity dashboard products Product Cat…" at bounding box center [784, 372] width 1568 height 744
